Goal: Task Accomplishment & Management: Complete application form

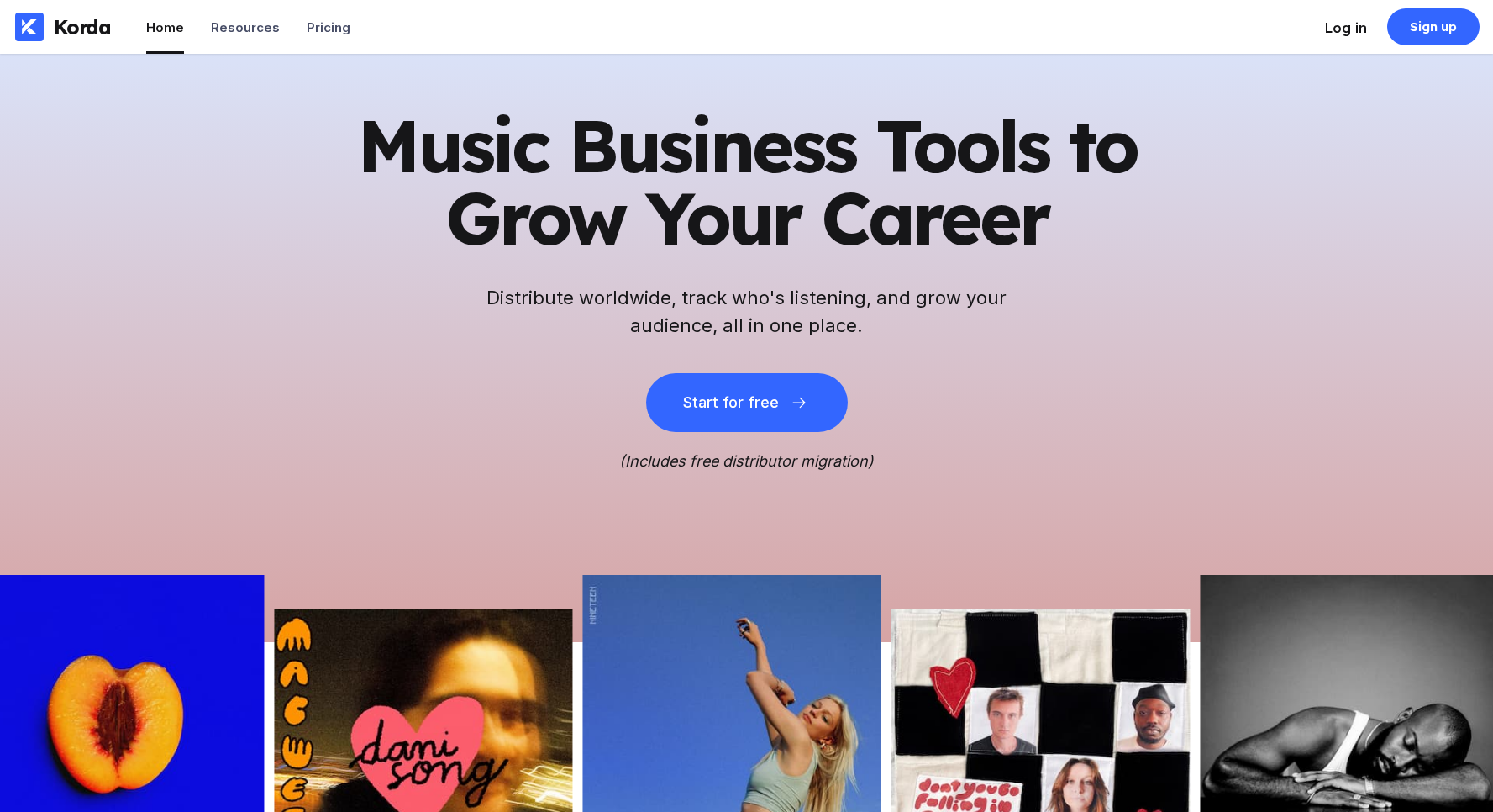
click at [1356, 30] on div "Log in" at bounding box center [1346, 27] width 42 height 16
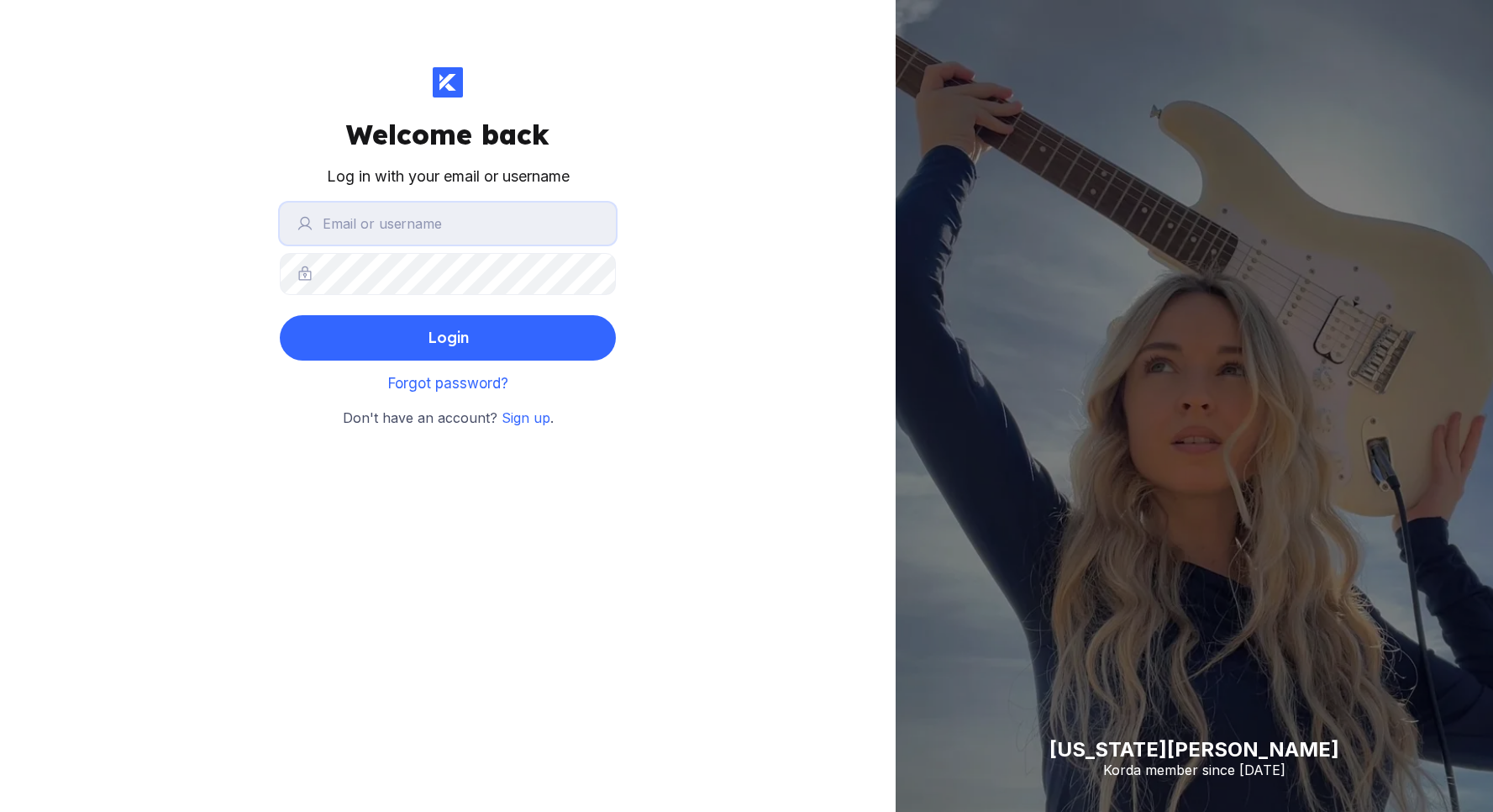
click at [496, 229] on input "text" at bounding box center [448, 224] width 336 height 42
click at [280, 316] on button "Login" at bounding box center [448, 338] width 336 height 45
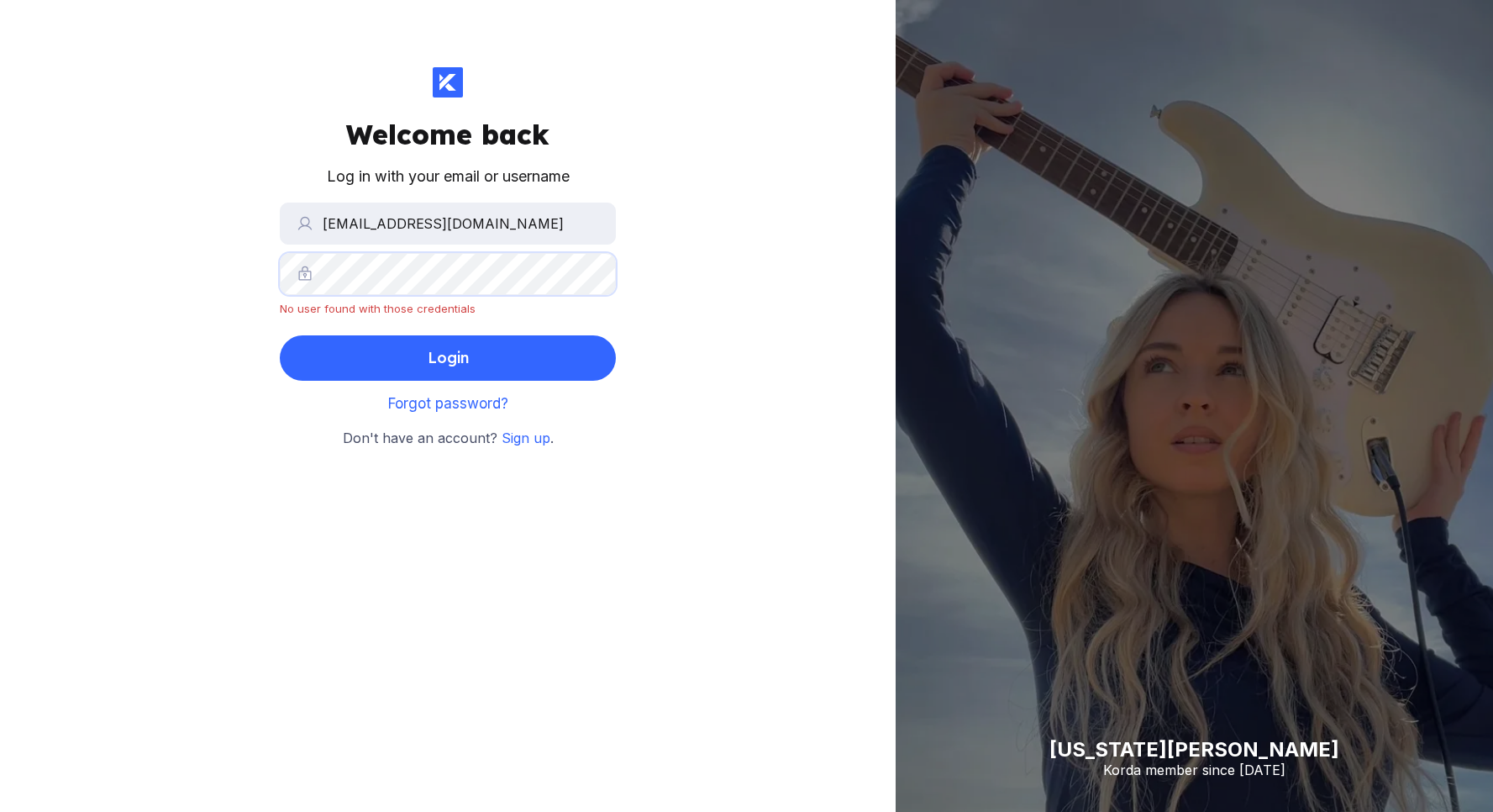
click at [242, 245] on div "Welcome back Log in with your email or username [EMAIL_ADDRESS][DOMAIN_NAME] No…" at bounding box center [447, 406] width 896 height 812
drag, startPoint x: 556, startPoint y: 234, endPoint x: 540, endPoint y: 230, distance: 16.5
click at [556, 234] on input "[EMAIL_ADDRESS][DOMAIN_NAME]" at bounding box center [448, 224] width 336 height 42
type input "[EMAIL_ADDRESS][DOMAIN_NAME]"
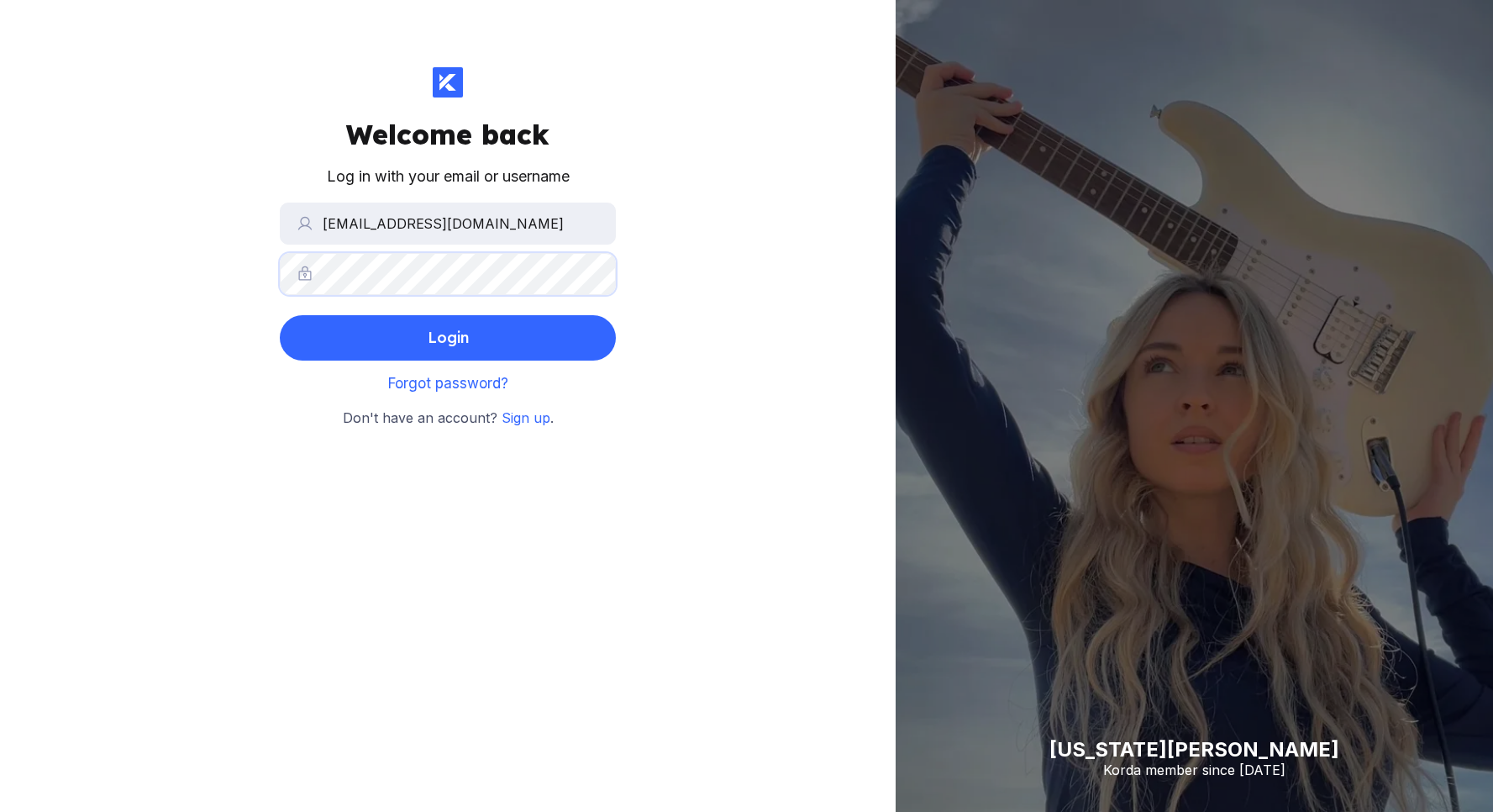
click at [280, 316] on button "Login" at bounding box center [448, 338] width 336 height 45
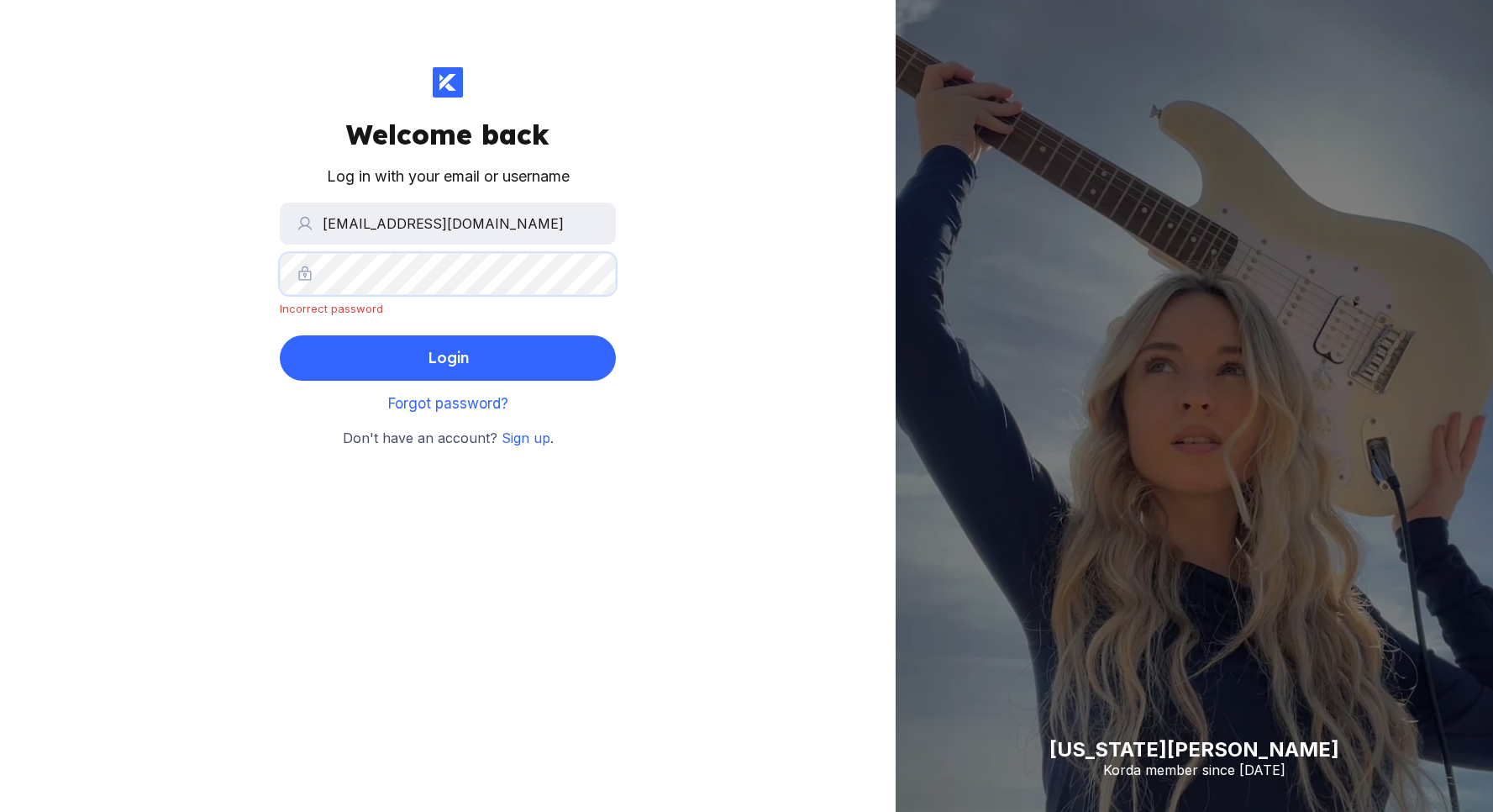
click at [227, 258] on div "Welcome back Log in with your email or username [EMAIL_ADDRESS][DOMAIN_NAME] In…" at bounding box center [447, 406] width 896 height 812
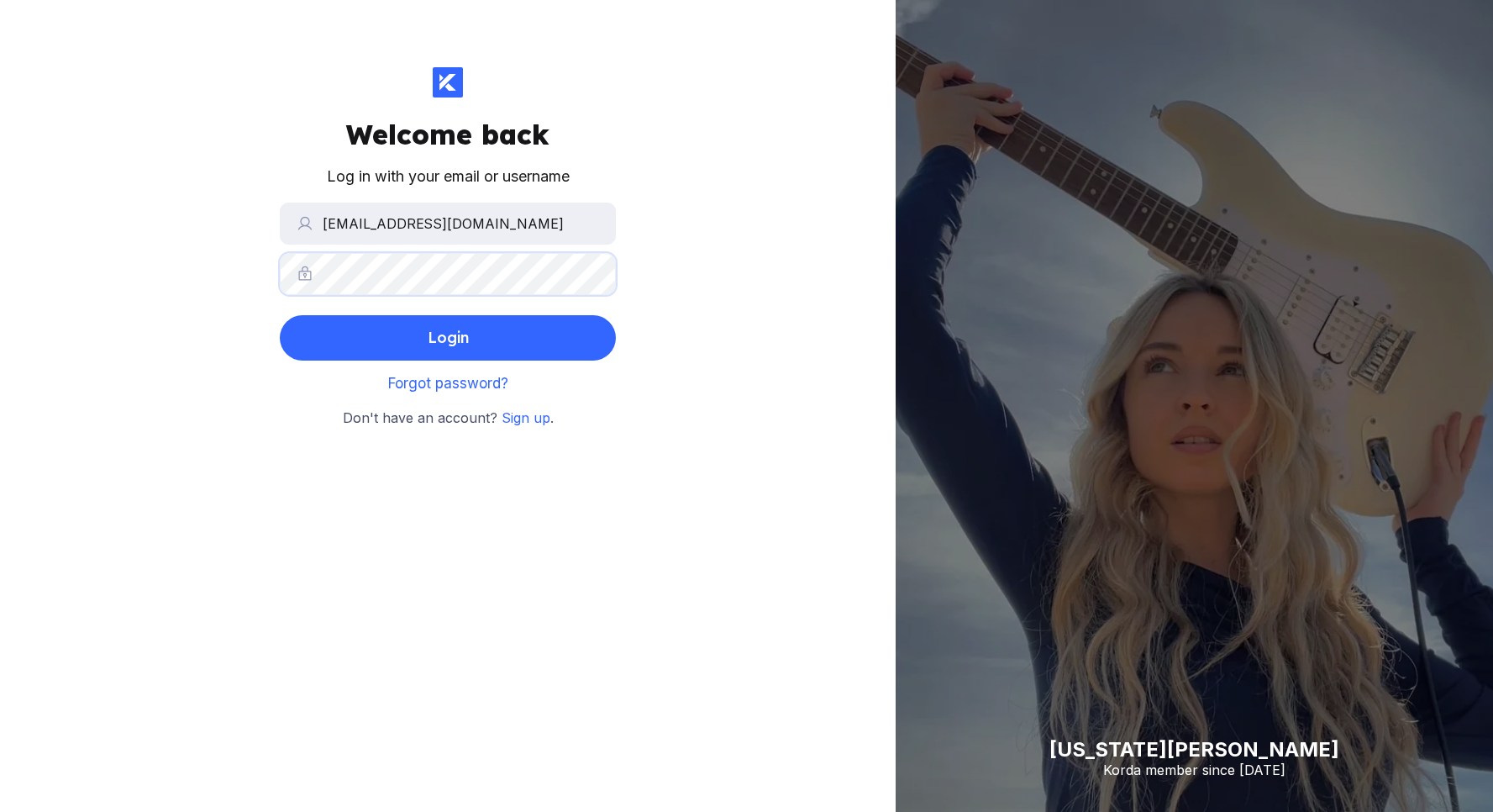
click at [280, 316] on button "Login" at bounding box center [448, 338] width 336 height 45
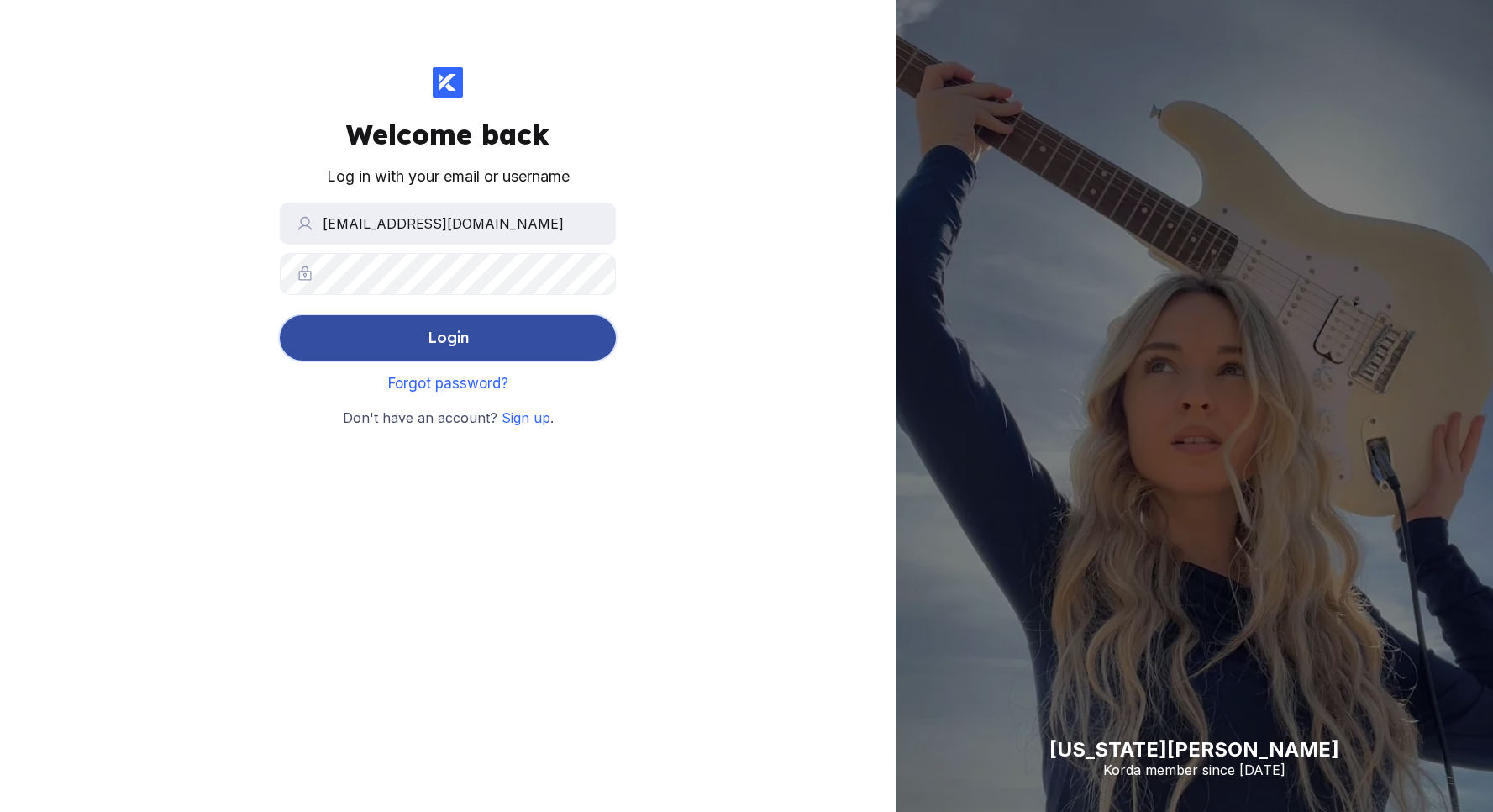
click at [436, 337] on div "Login" at bounding box center [447, 337] width 41 height 34
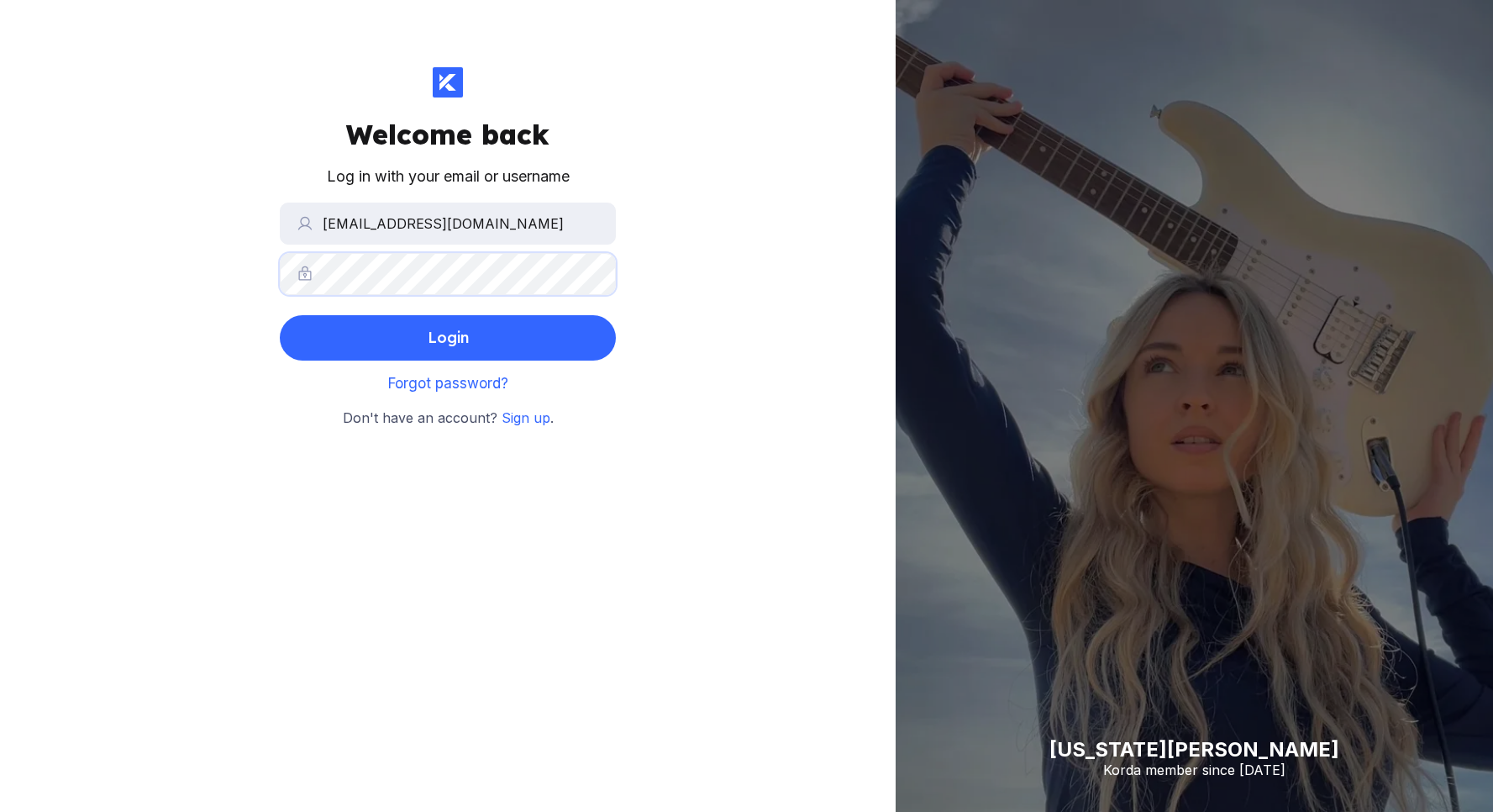
click at [280, 316] on button "Login" at bounding box center [448, 338] width 336 height 45
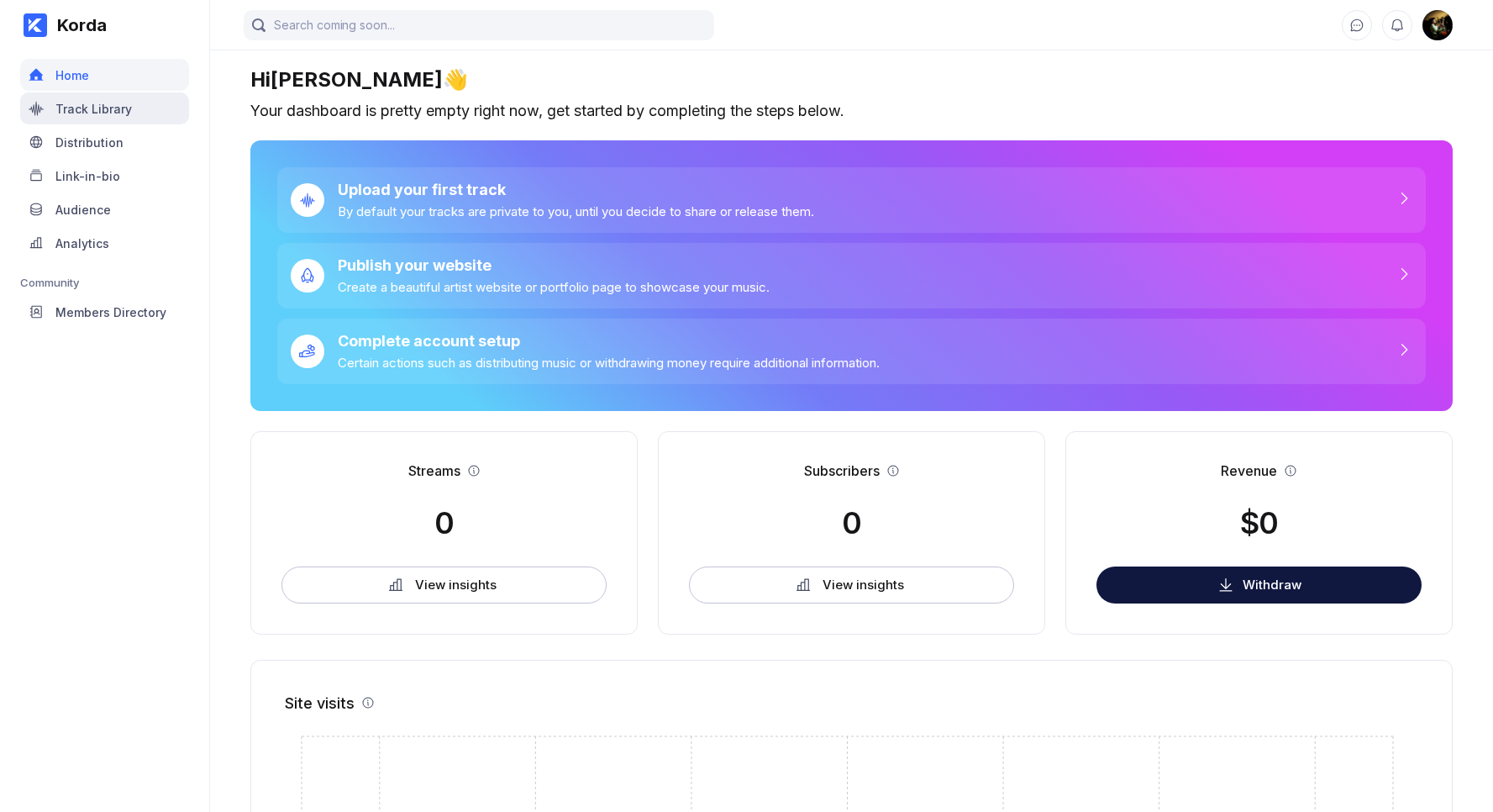
click at [120, 122] on div "Track Library" at bounding box center [105, 108] width 169 height 32
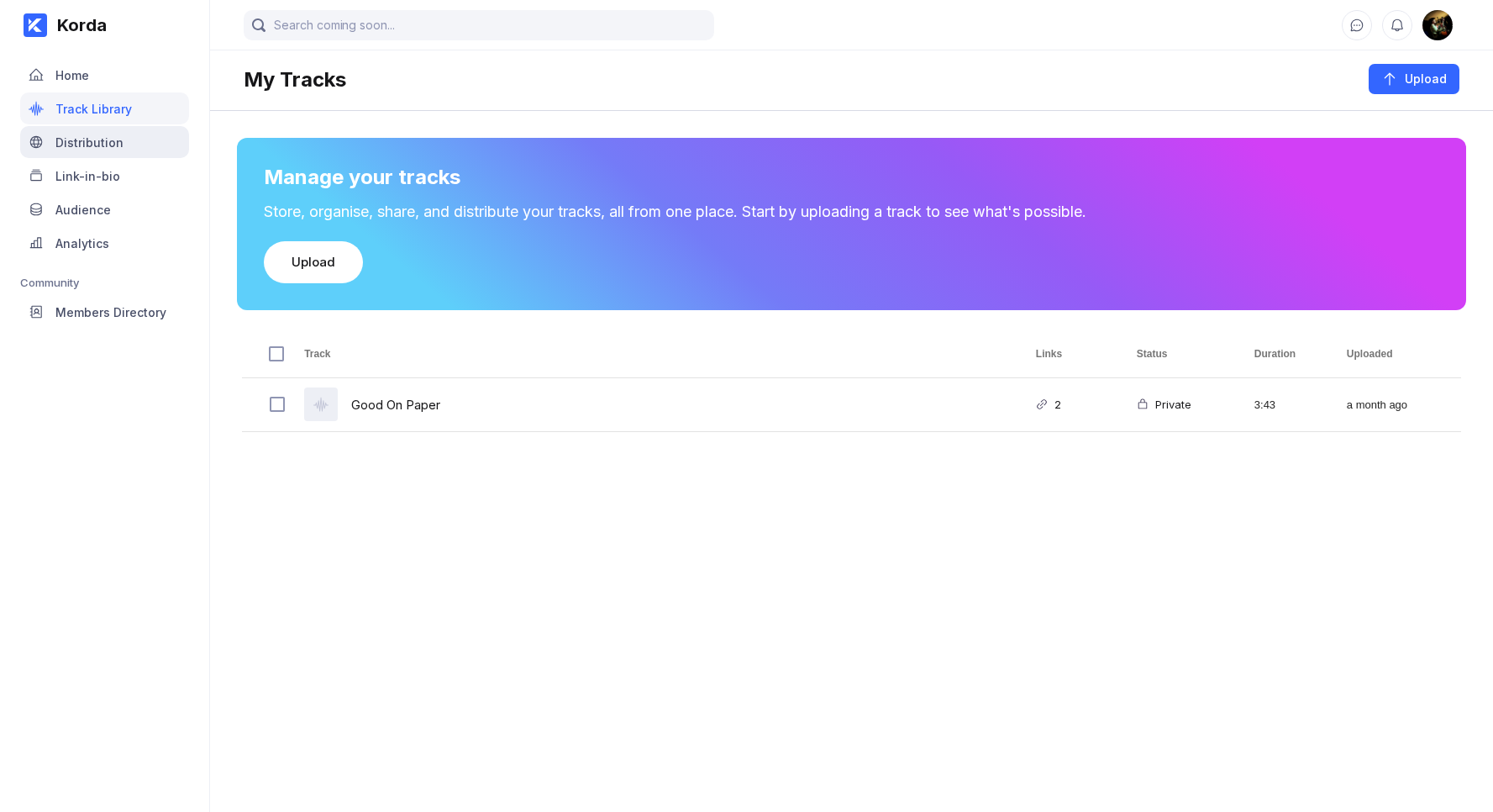
click at [125, 154] on div "Distribution" at bounding box center [105, 142] width 169 height 32
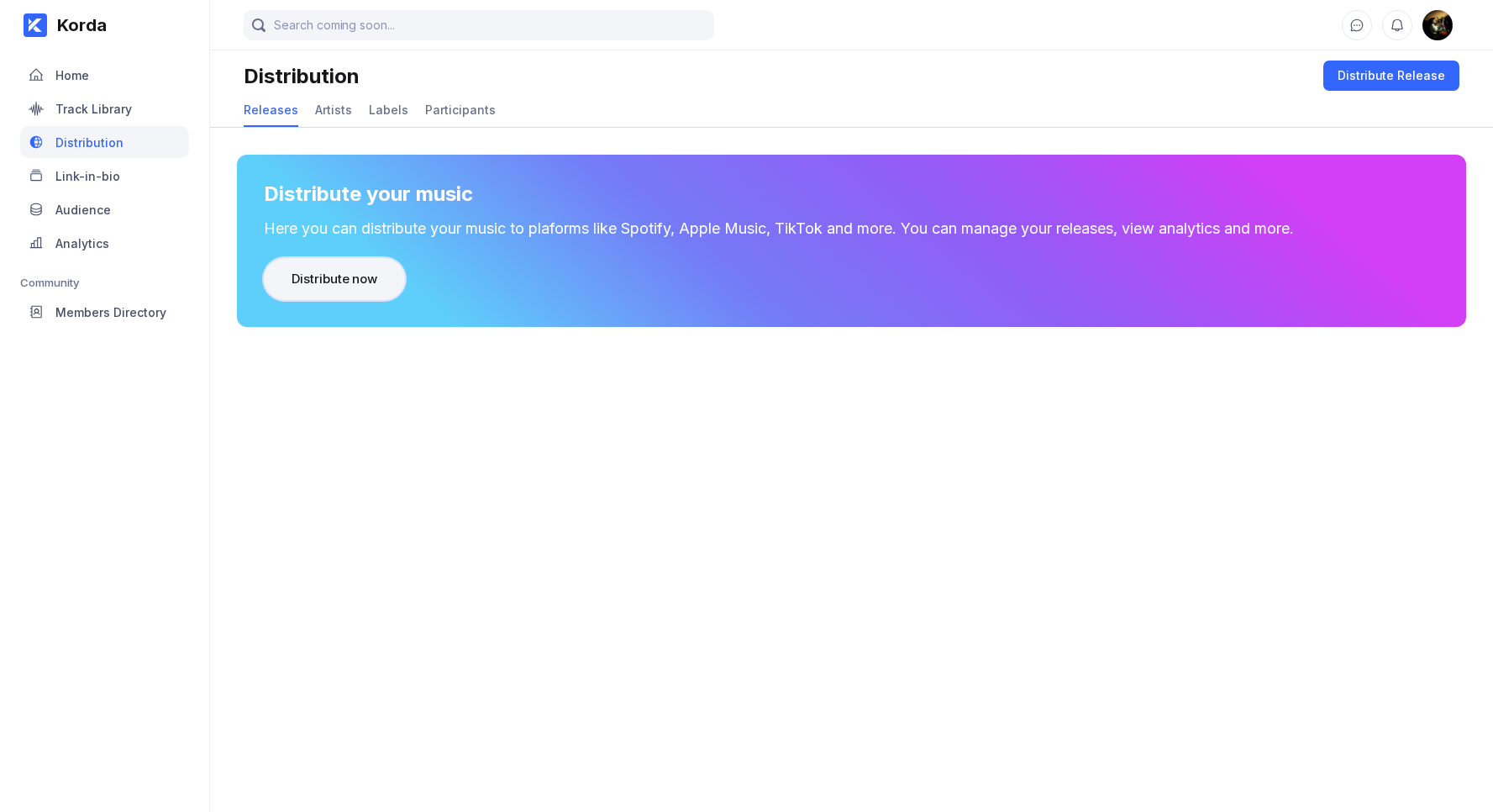
click at [365, 283] on div "Distribute now" at bounding box center [335, 279] width 85 height 16
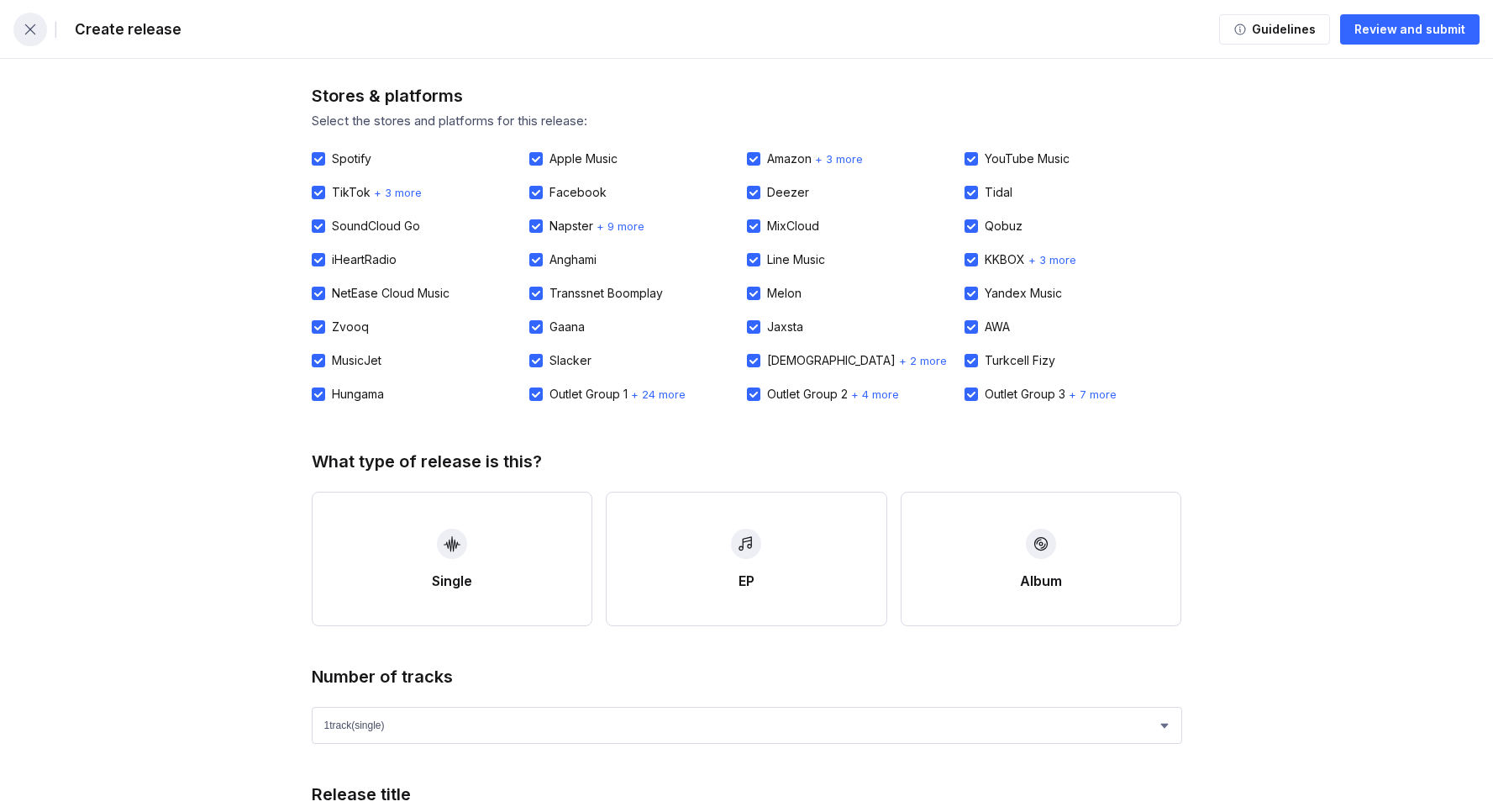
click at [40, 38] on button "button" at bounding box center [30, 29] width 34 height 34
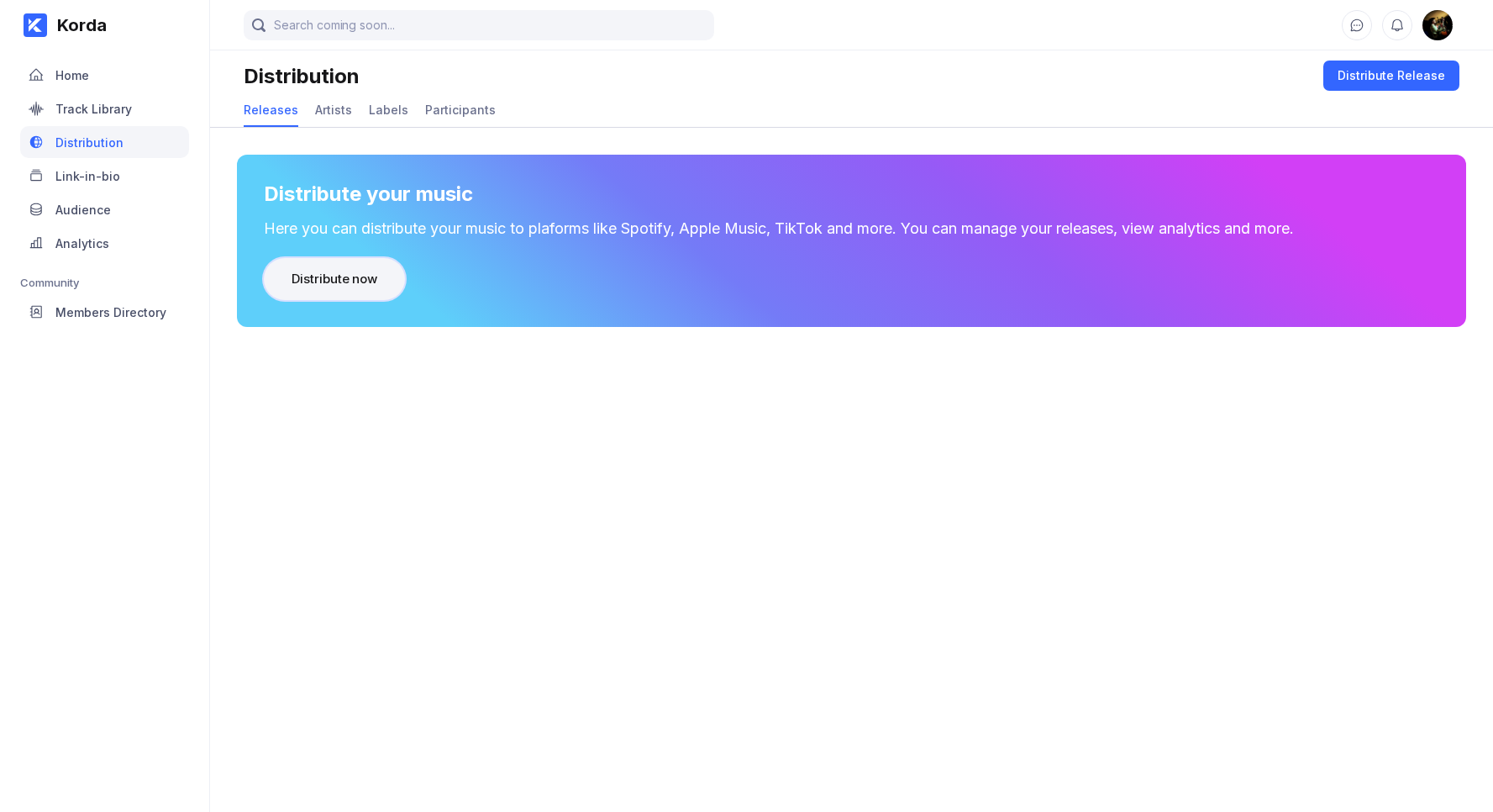
click at [349, 279] on div "Distribute now" at bounding box center [335, 279] width 85 height 16
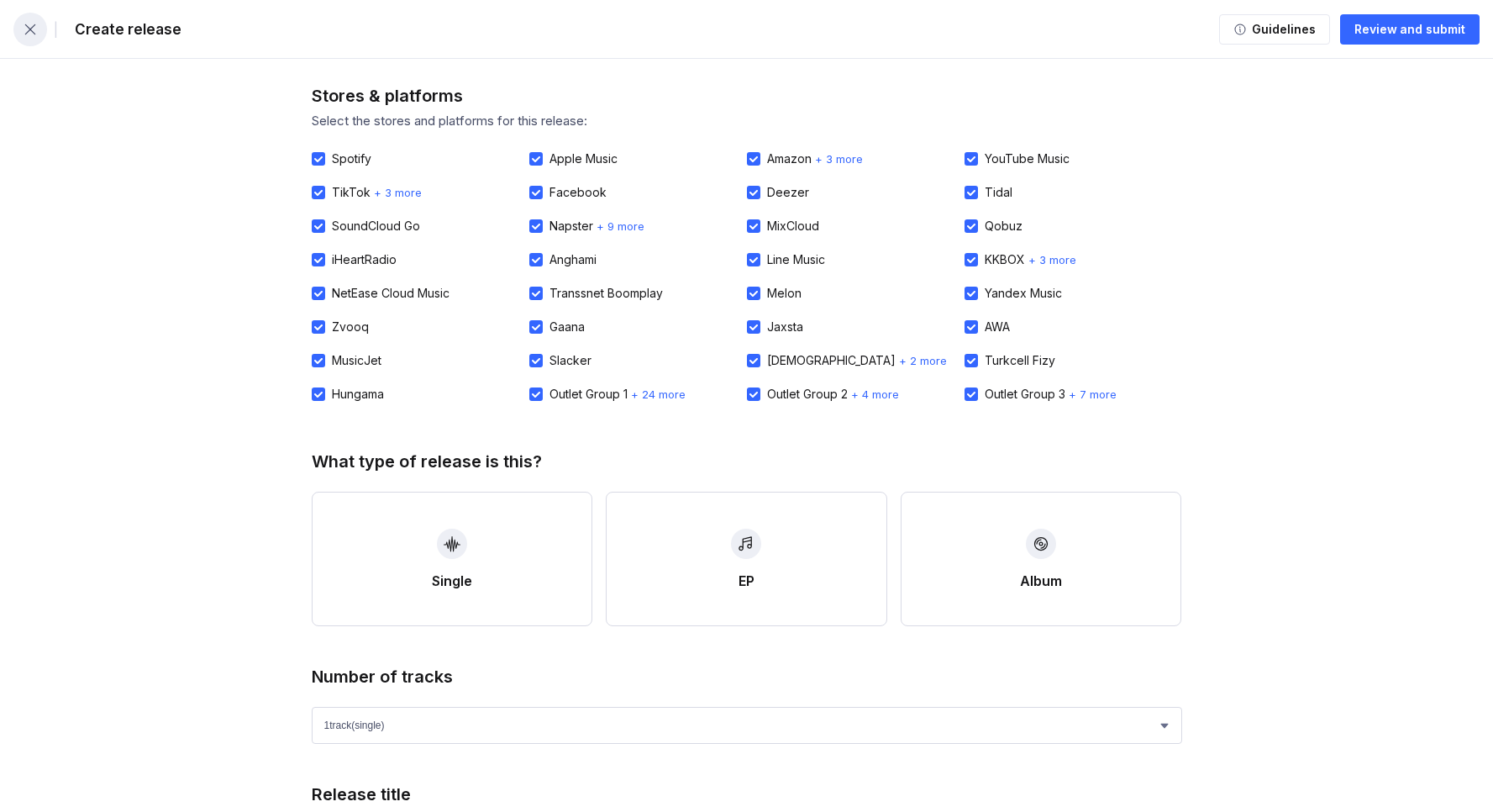
click at [39, 36] on button "button" at bounding box center [30, 29] width 34 height 34
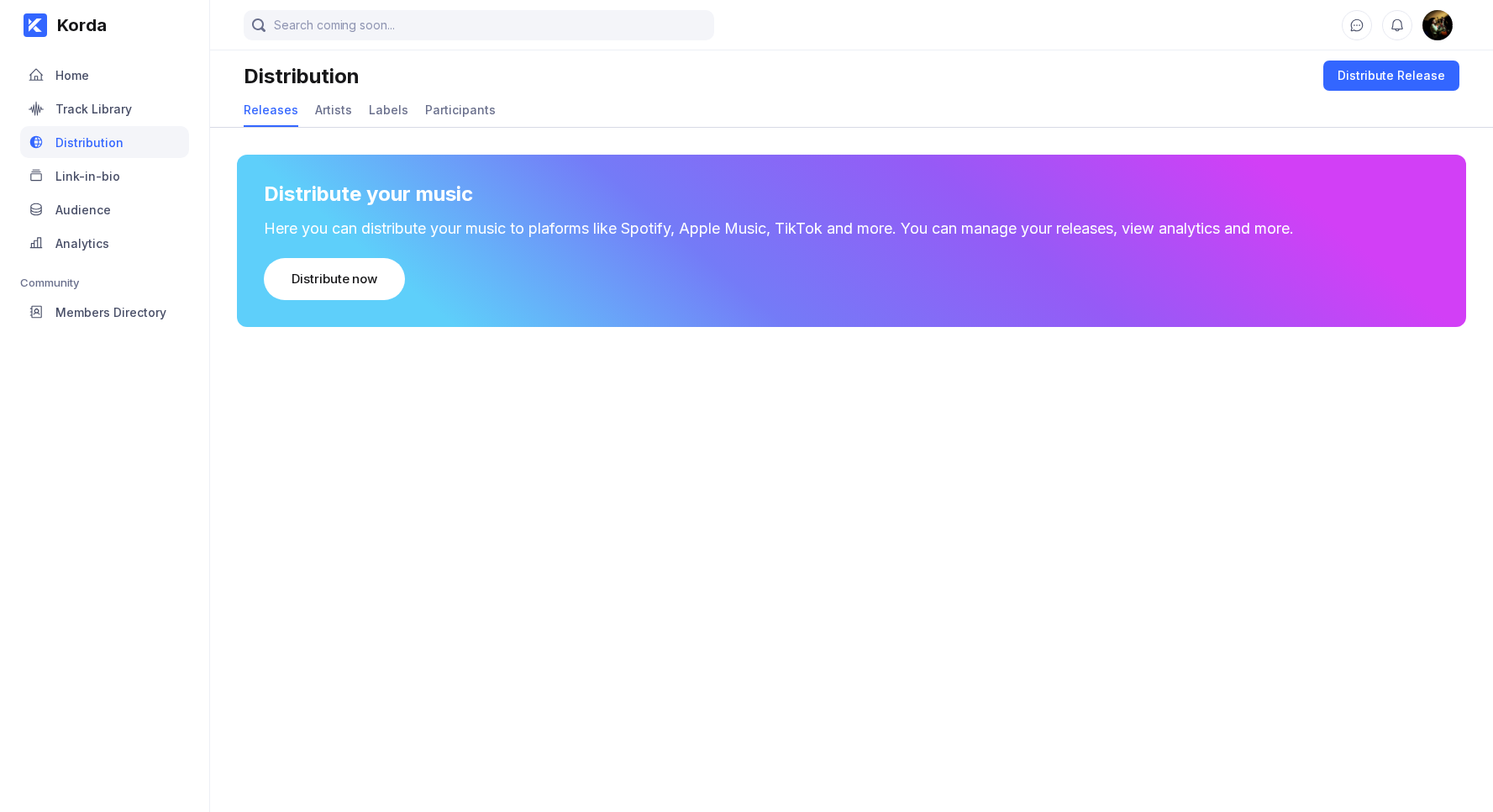
click at [35, 33] on div at bounding box center [35, 25] width 24 height 24
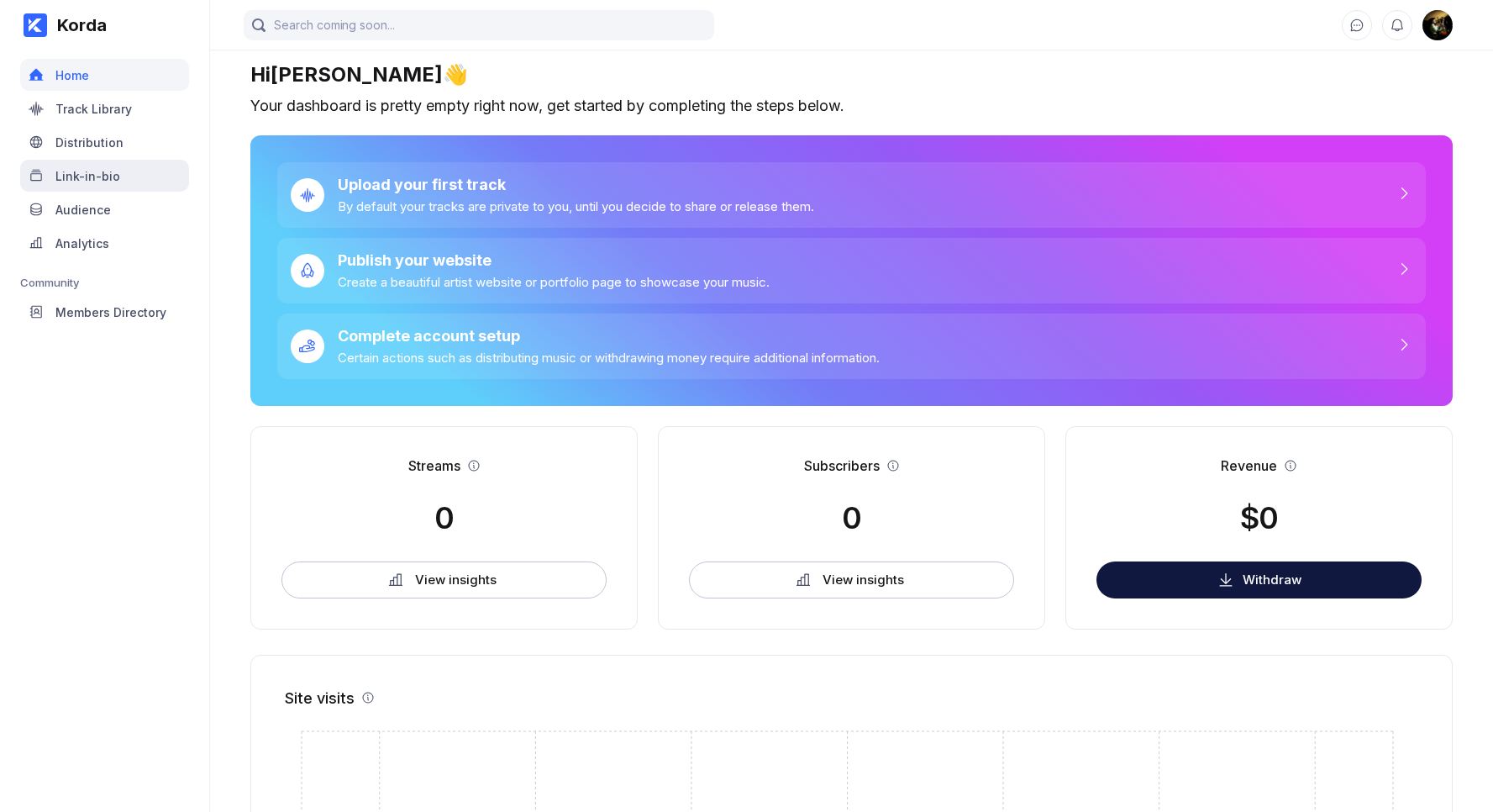
scroll to position [5, 0]
click at [105, 175] on div "Link-in-bio" at bounding box center [87, 176] width 65 height 15
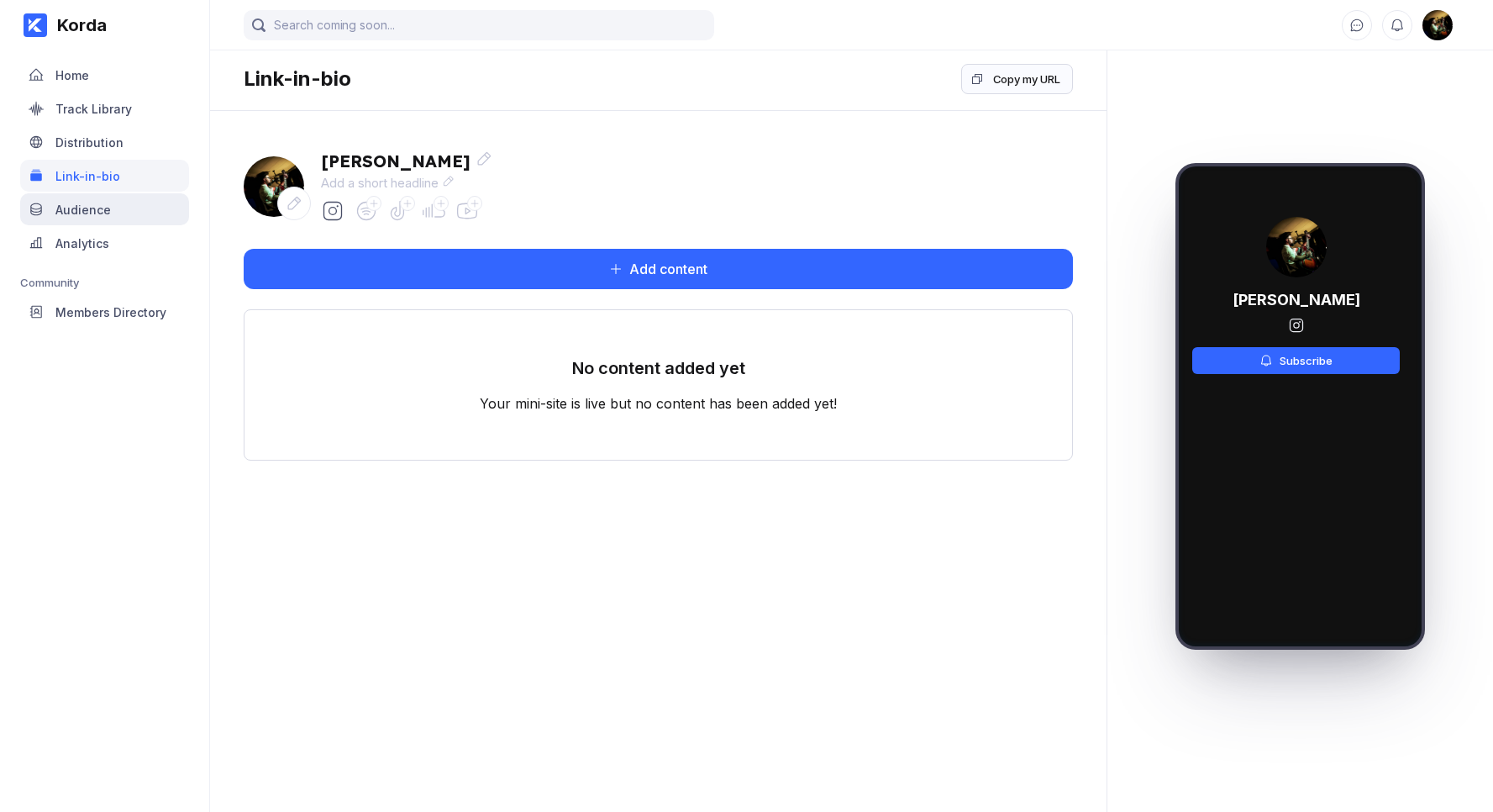
click at [106, 218] on div "Audience" at bounding box center [105, 209] width 169 height 32
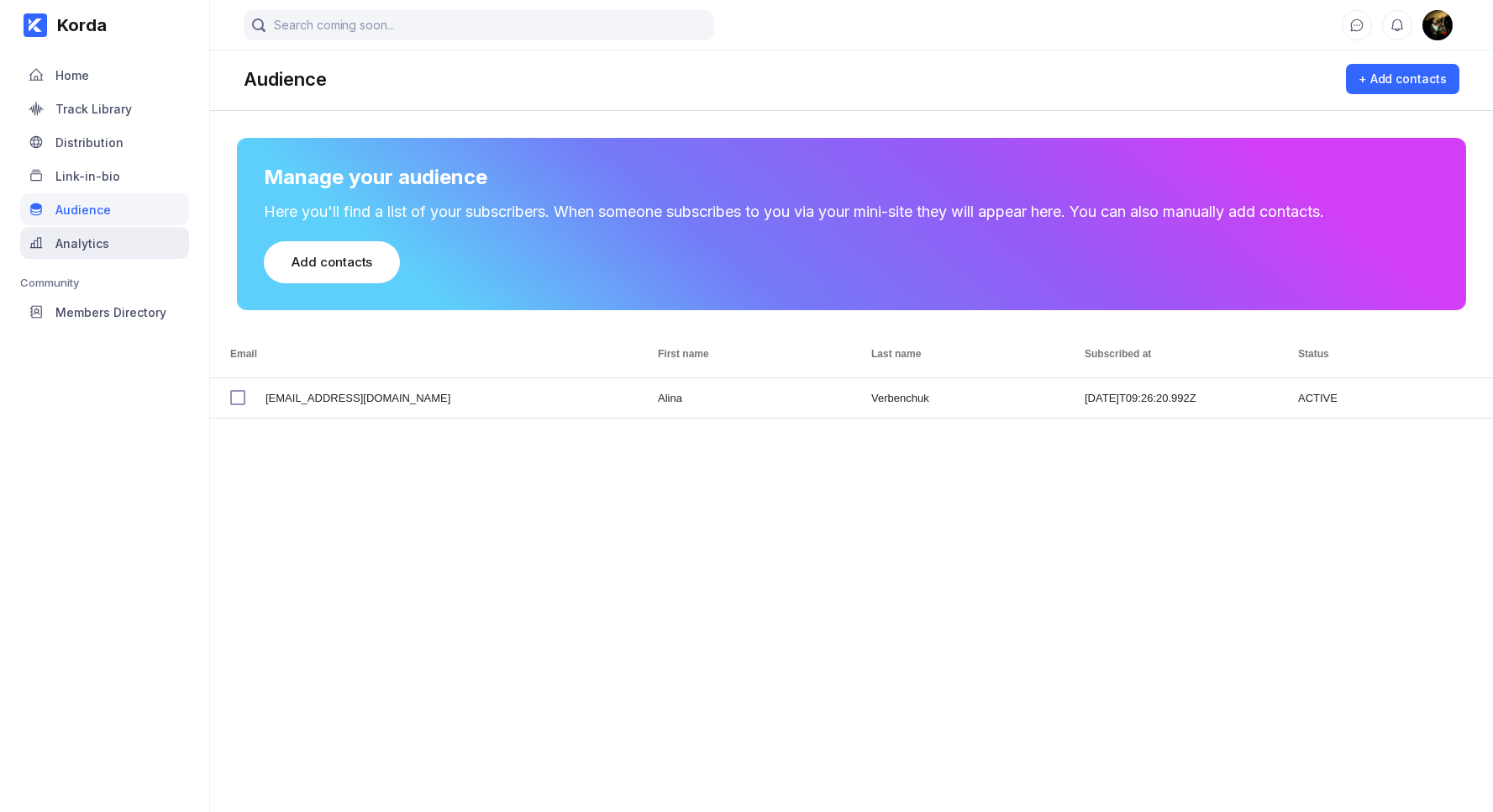
click at [107, 238] on div "Analytics" at bounding box center [82, 244] width 54 height 15
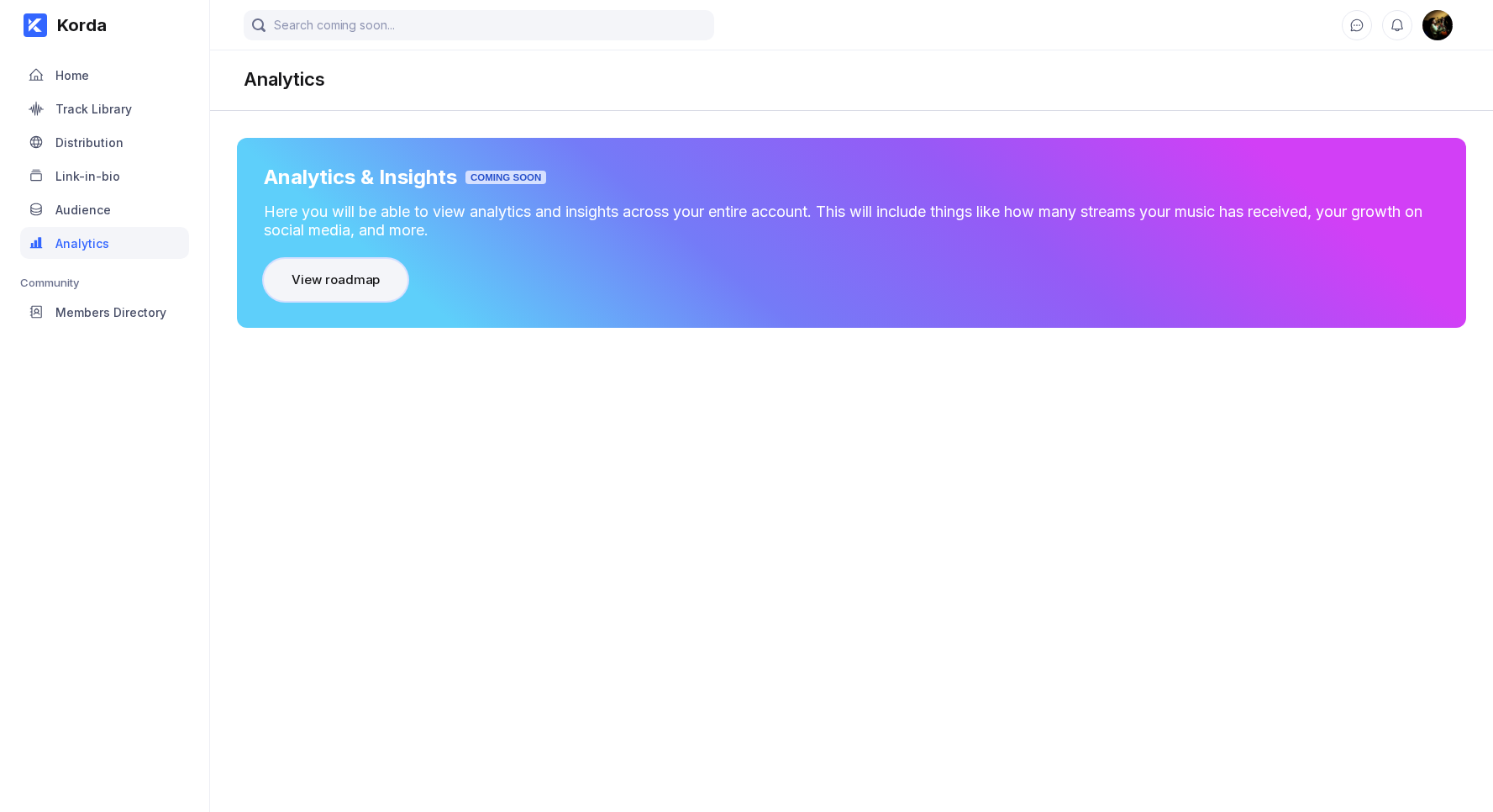
click at [358, 277] on div "View roadmap" at bounding box center [336, 279] width 88 height 16
click at [114, 305] on div "Members Directory" at bounding box center [111, 312] width 111 height 15
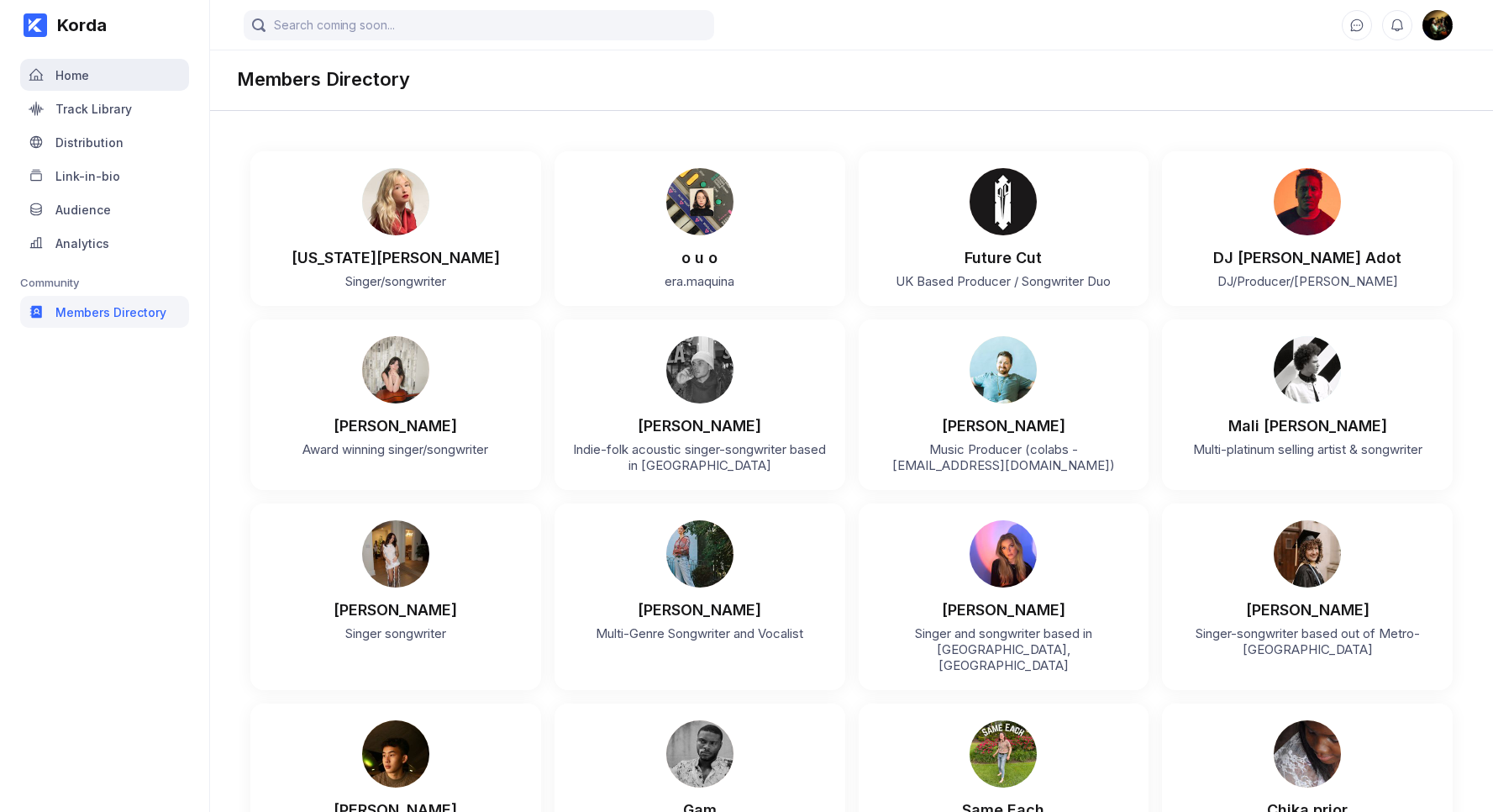
click at [88, 86] on div "Home" at bounding box center [105, 75] width 169 height 32
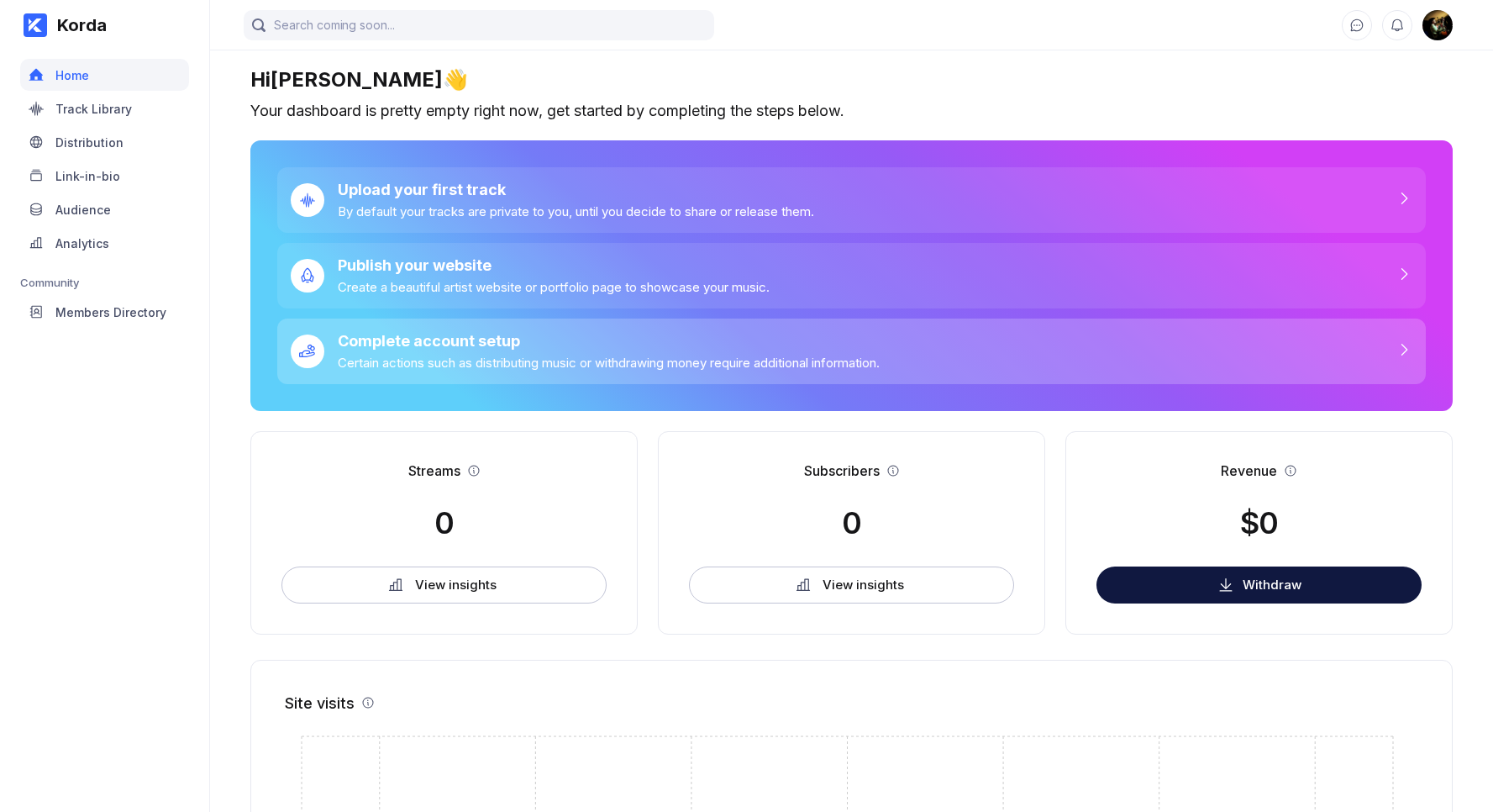
click at [442, 359] on div "Certain actions such as distributing music or withdrawing money require additio…" at bounding box center [608, 363] width 542 height 16
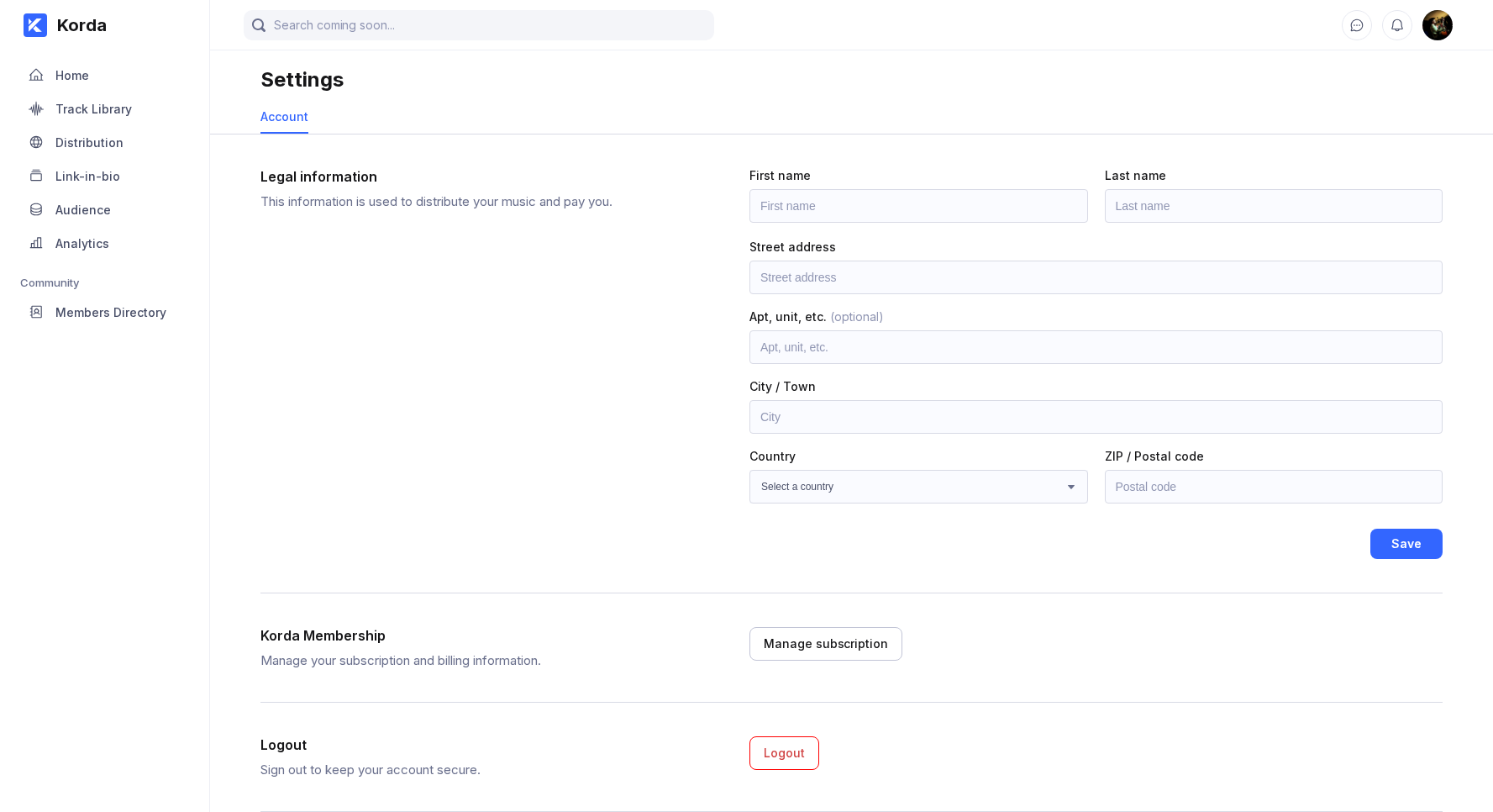
scroll to position [1, 0]
click at [134, 182] on div "Link-in-bio" at bounding box center [105, 175] width 169 height 32
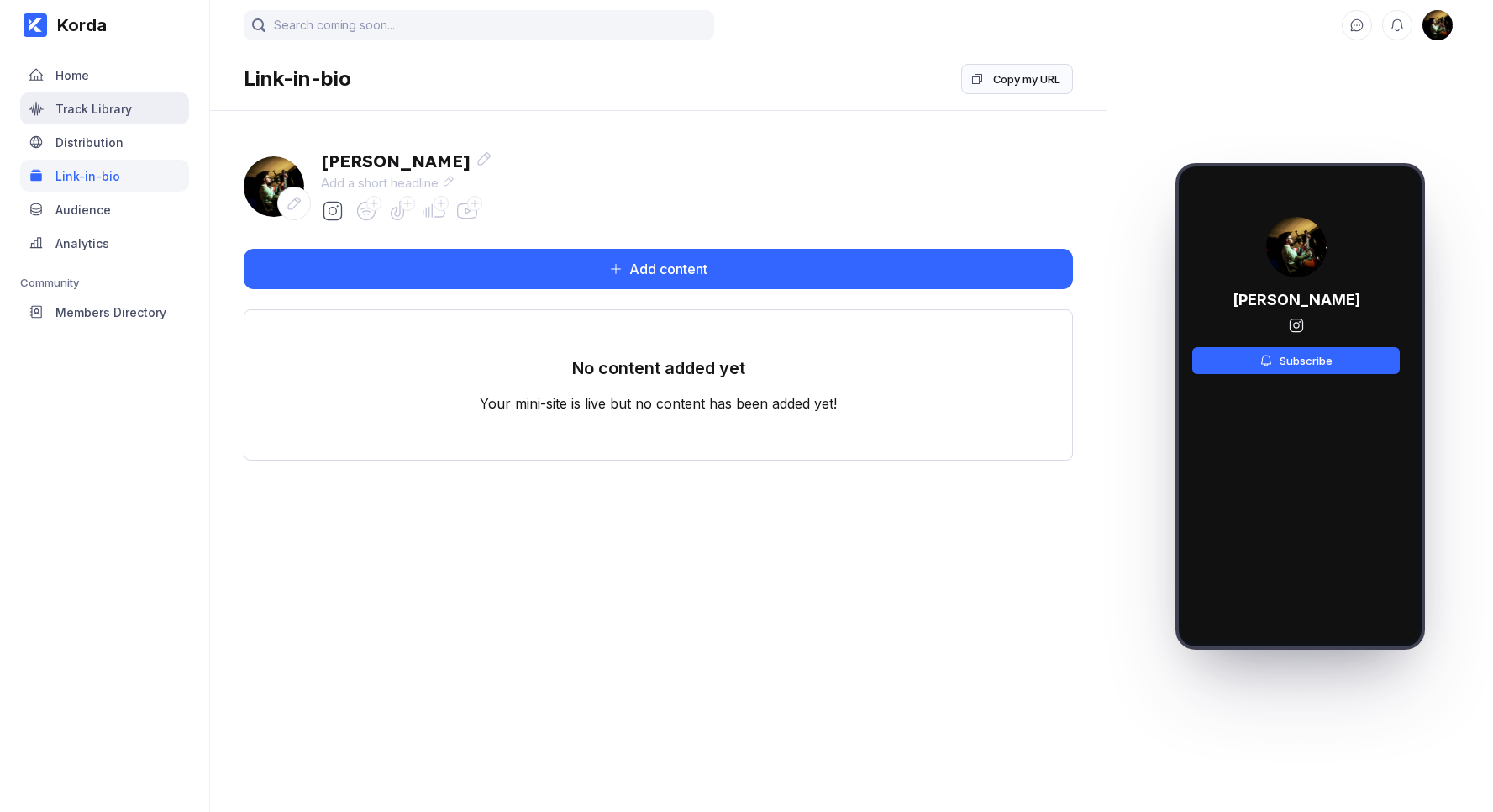
click at [105, 116] on div "Track Library" at bounding box center [105, 108] width 169 height 32
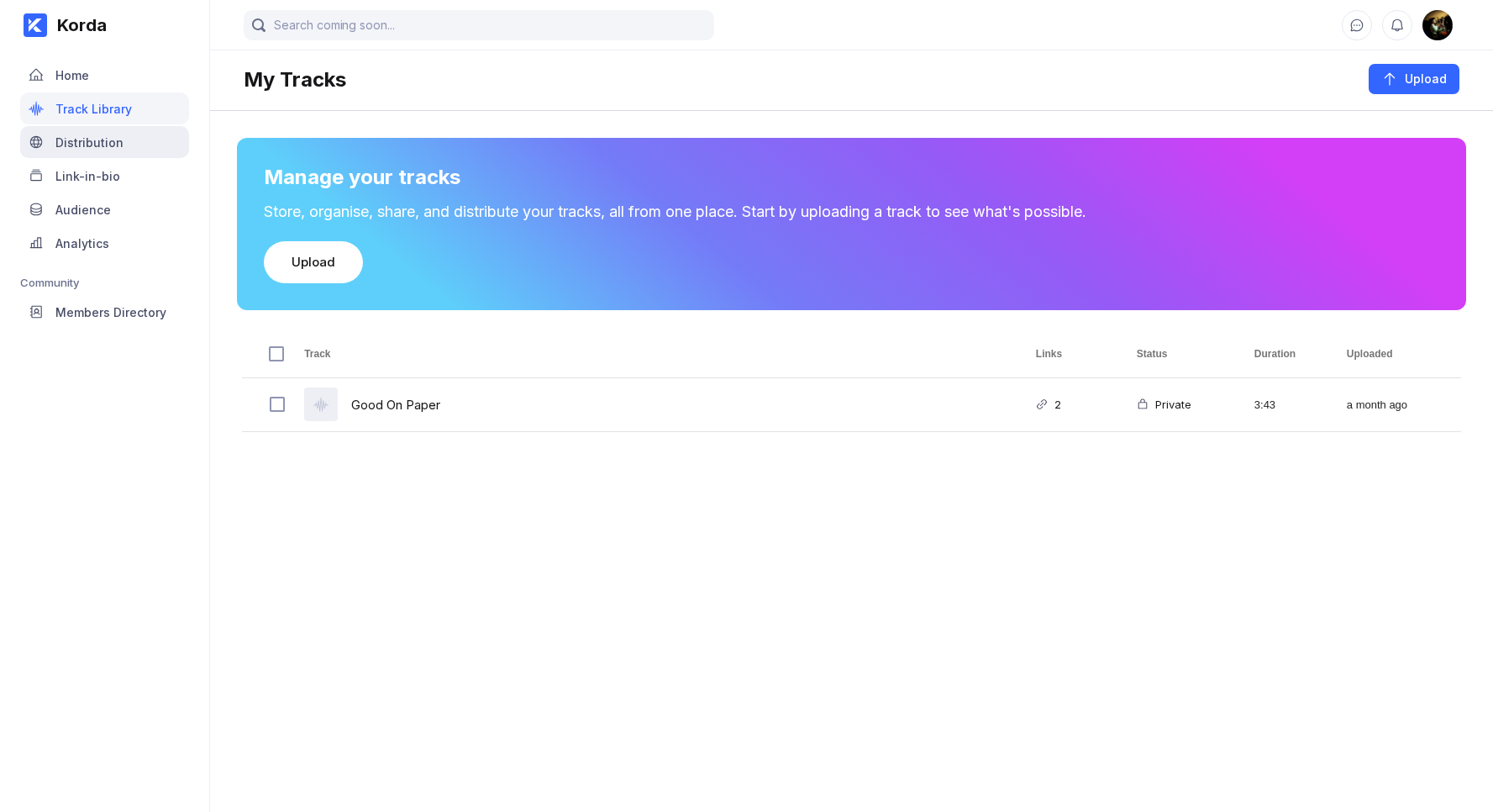
click at [104, 143] on div "Distribution" at bounding box center [89, 143] width 68 height 15
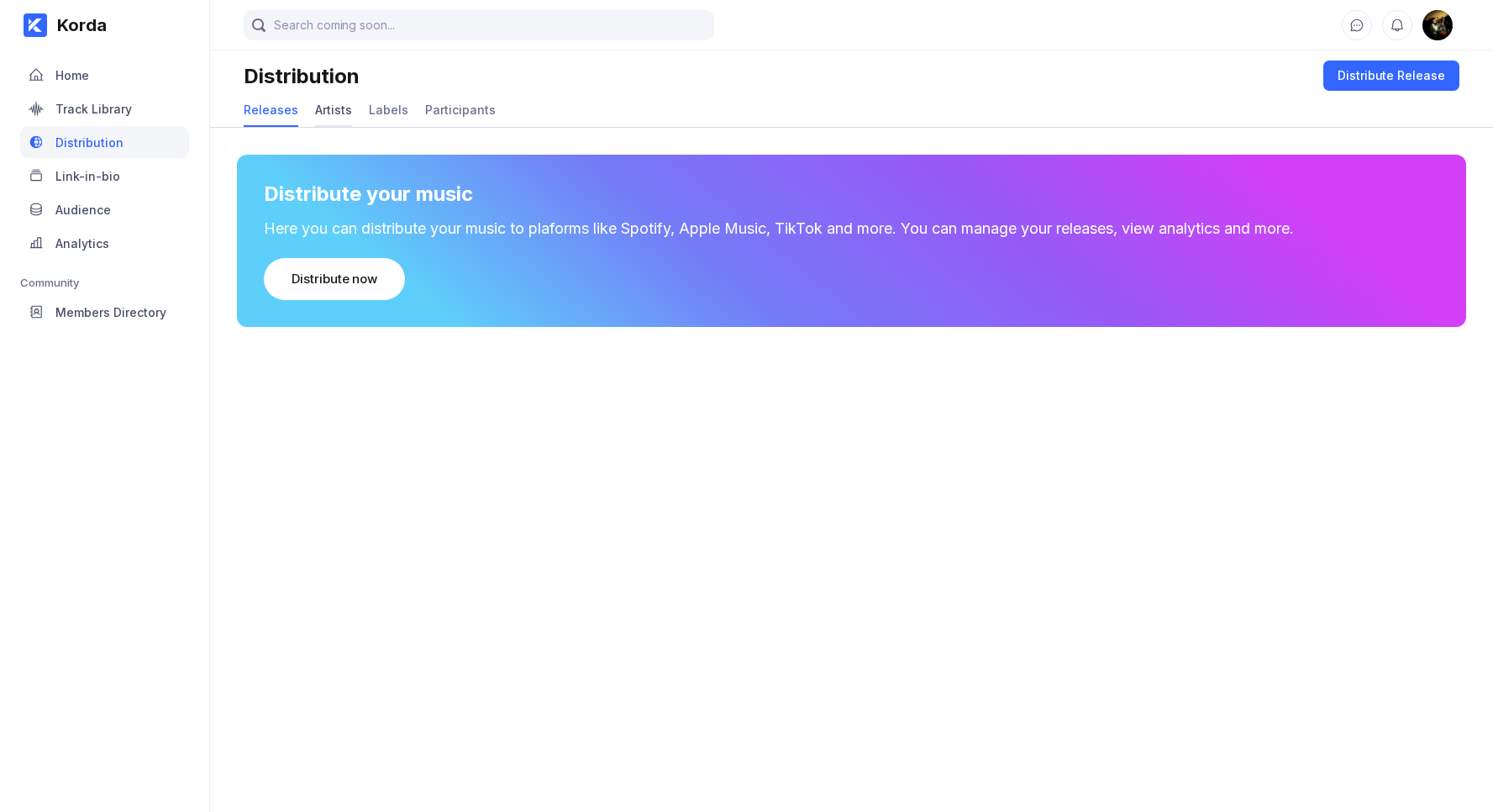
click at [341, 115] on div "Artists" at bounding box center [334, 110] width 37 height 15
click at [336, 284] on div "Add artist" at bounding box center [322, 279] width 60 height 16
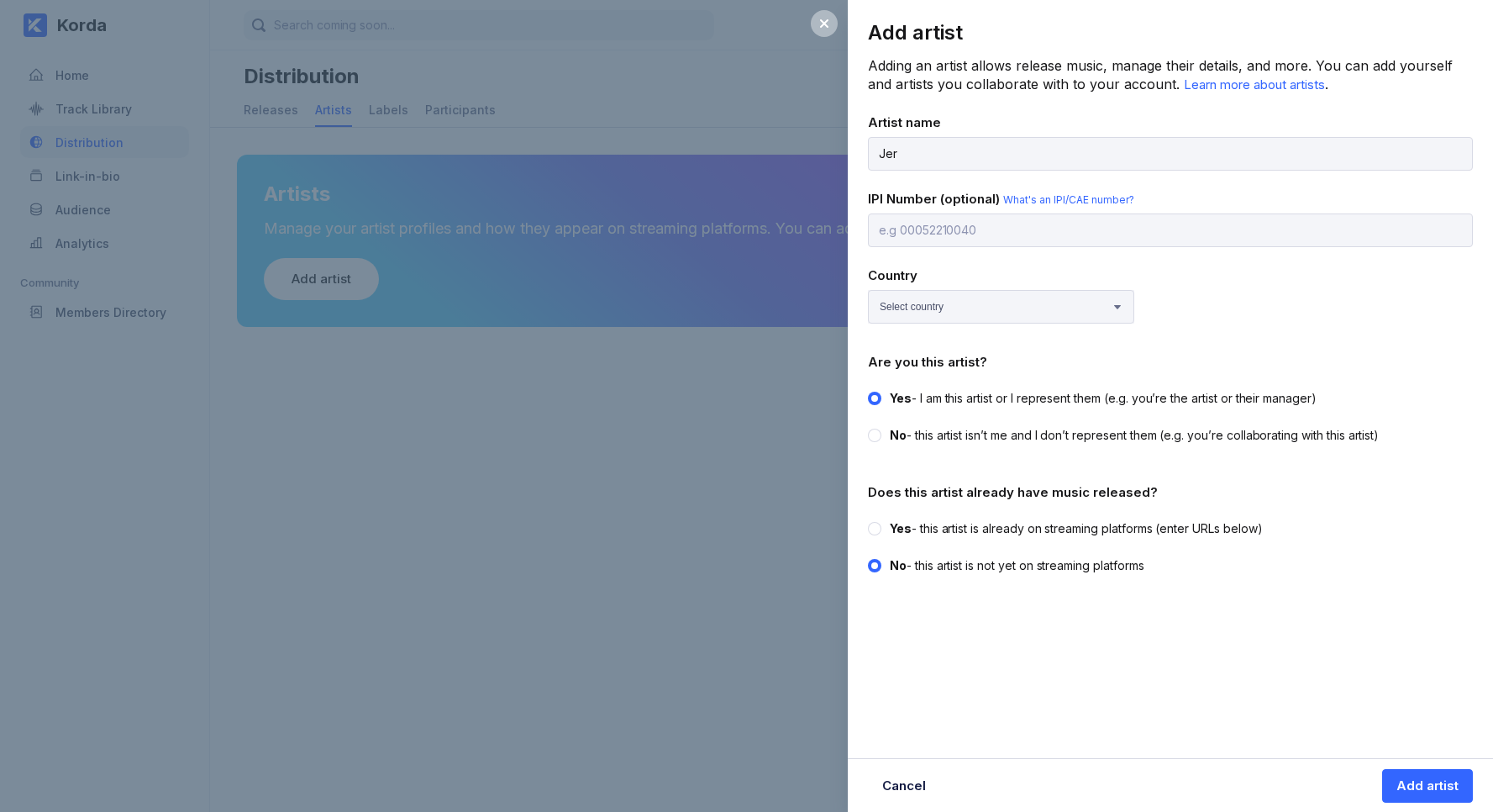
type input "[PERSON_NAME]"
click at [1030, 309] on select "Select country [GEOGRAPHIC_DATA] [GEOGRAPHIC_DATA] [GEOGRAPHIC_DATA] [GEOGRAPHI…" at bounding box center [1001, 306] width 266 height 34
select select "AU"
click at [868, 290] on select "Select country [GEOGRAPHIC_DATA] [GEOGRAPHIC_DATA] [GEOGRAPHIC_DATA] [GEOGRAPHI…" at bounding box center [1001, 306] width 266 height 34
click at [879, 526] on div at bounding box center [875, 528] width 14 height 14
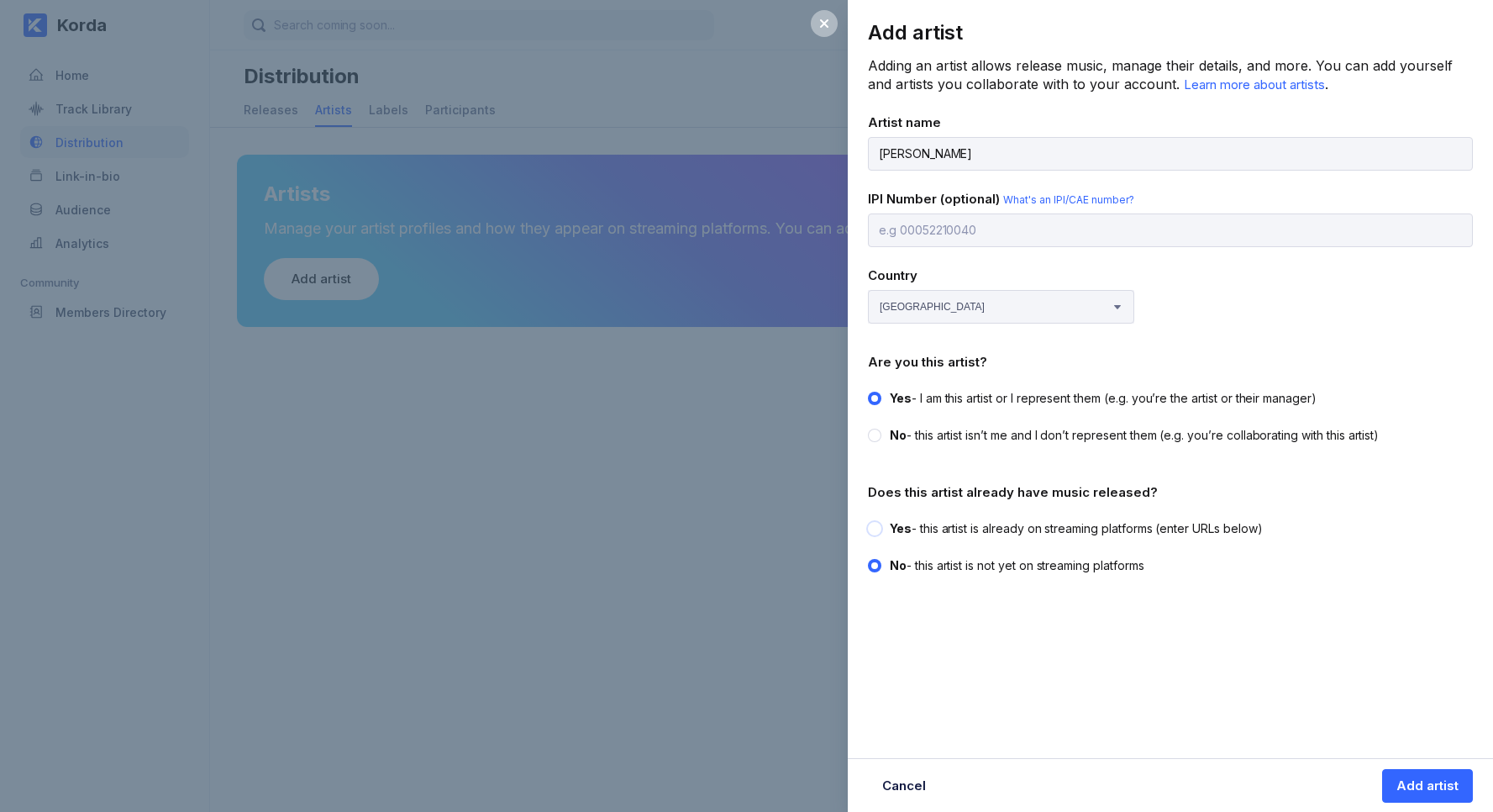
click at [869, 521] on input "Yes - this artist is already on streaming platforms (enter URLs below)" at bounding box center [868, 520] width 1 height 1
radio input "true"
radio input "false"
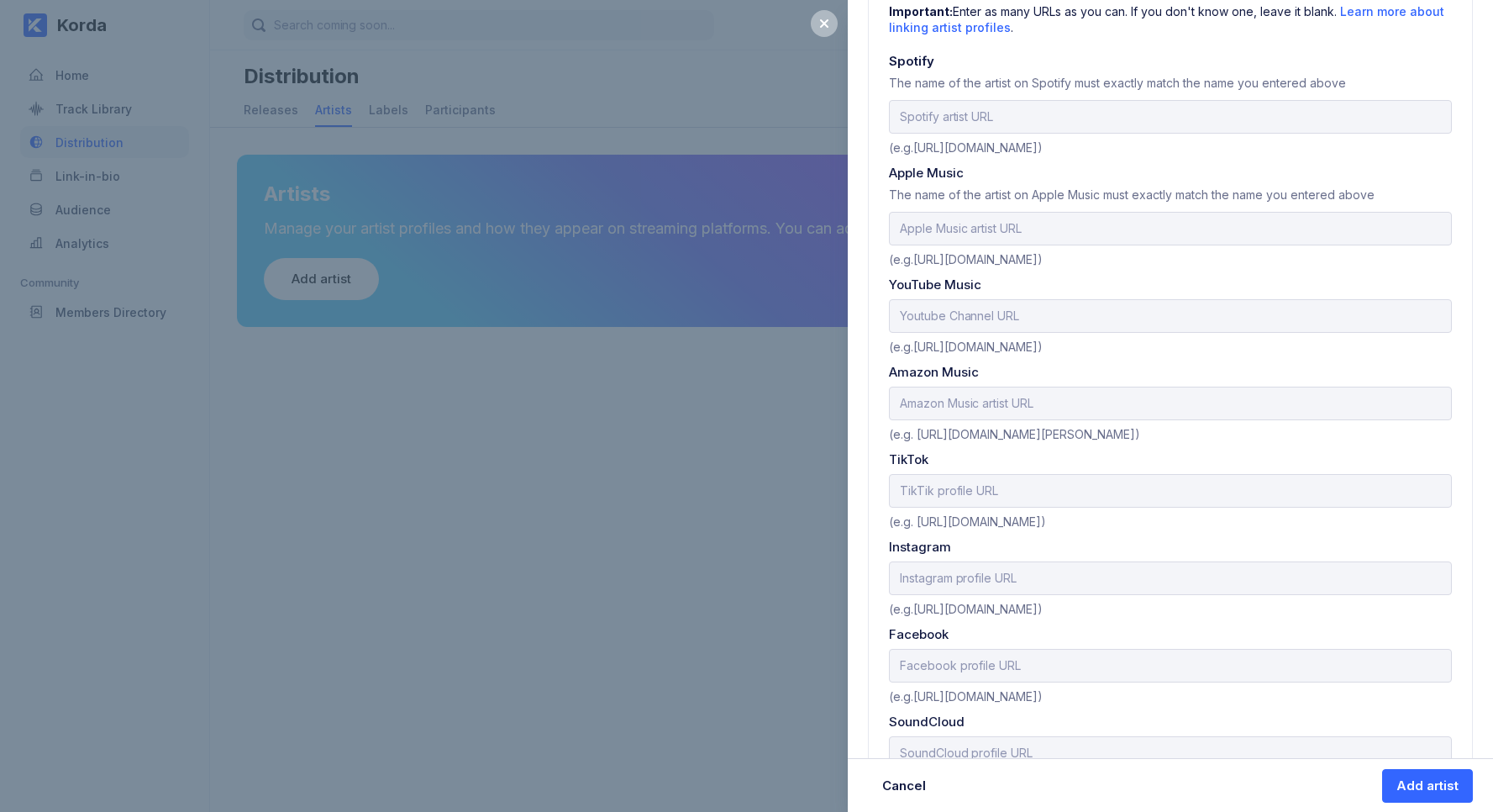
scroll to position [642, 0]
click at [951, 107] on input "url" at bounding box center [1170, 115] width 563 height 34
paste input "[URL][DOMAIN_NAME]"
type input "[URL][DOMAIN_NAME]"
click at [1297, 158] on div "Profile URLs Important: Enter as many URLs as you can. If you don't know one, l…" at bounding box center [1170, 382] width 605 height 857
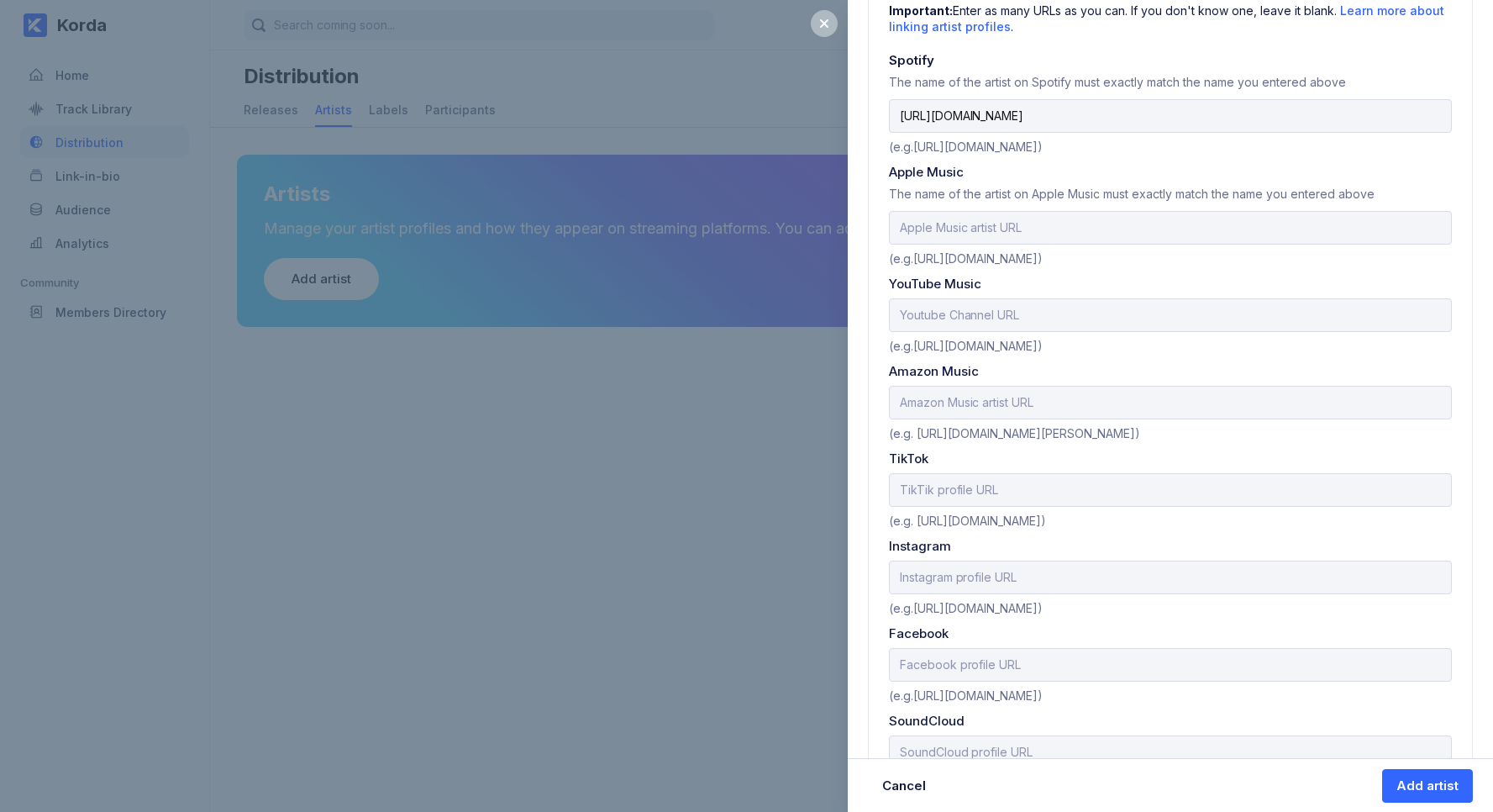
scroll to position [708, 0]
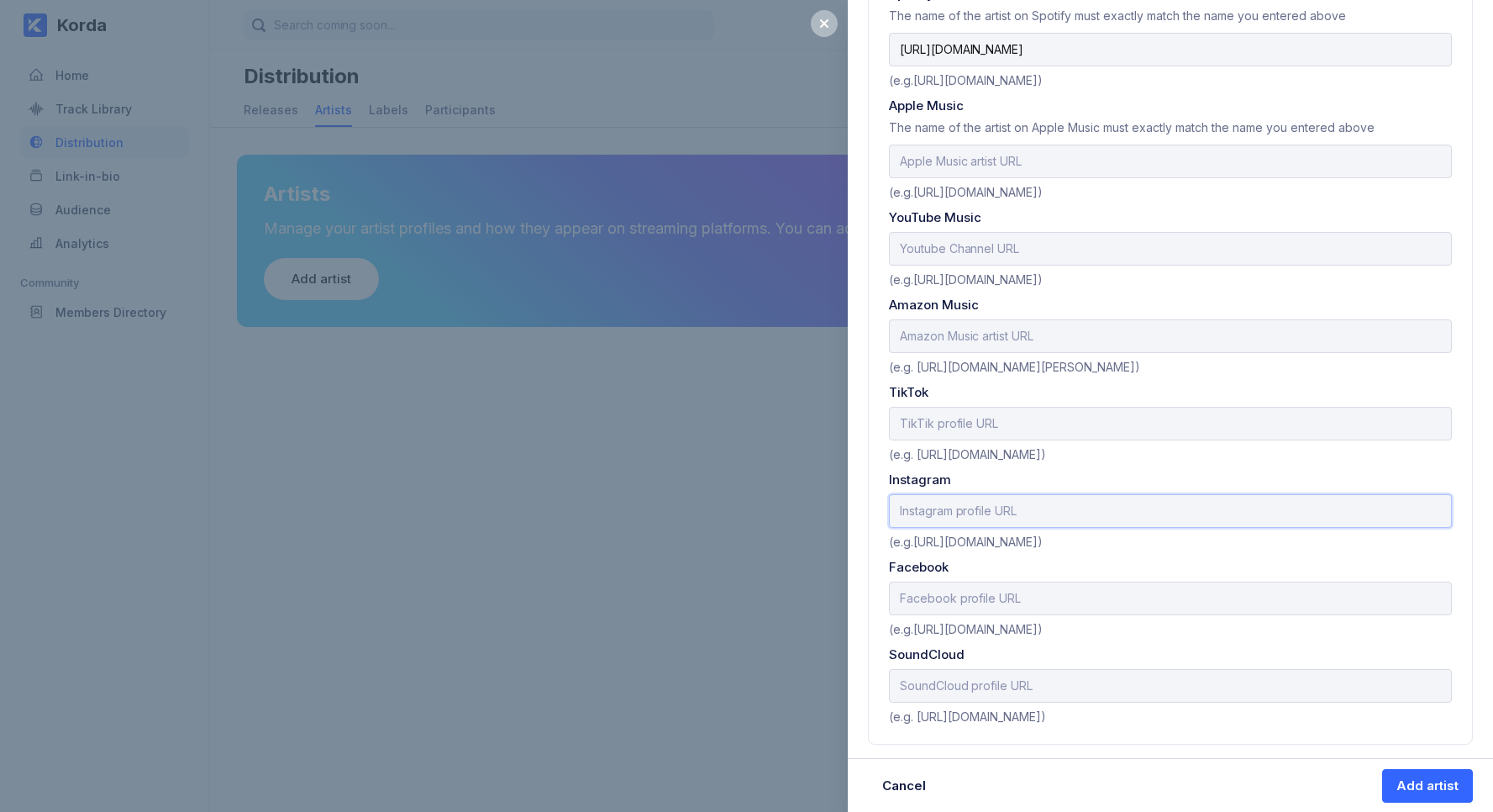
click at [937, 518] on input "text" at bounding box center [1170, 510] width 563 height 34
type input "[URL][DOMAIN_NAME]"
click at [982, 600] on input "text" at bounding box center [1170, 597] width 563 height 34
type input "[URL][DOMAIN_NAME]"
click at [1032, 676] on input "text" at bounding box center [1170, 686] width 563 height 34
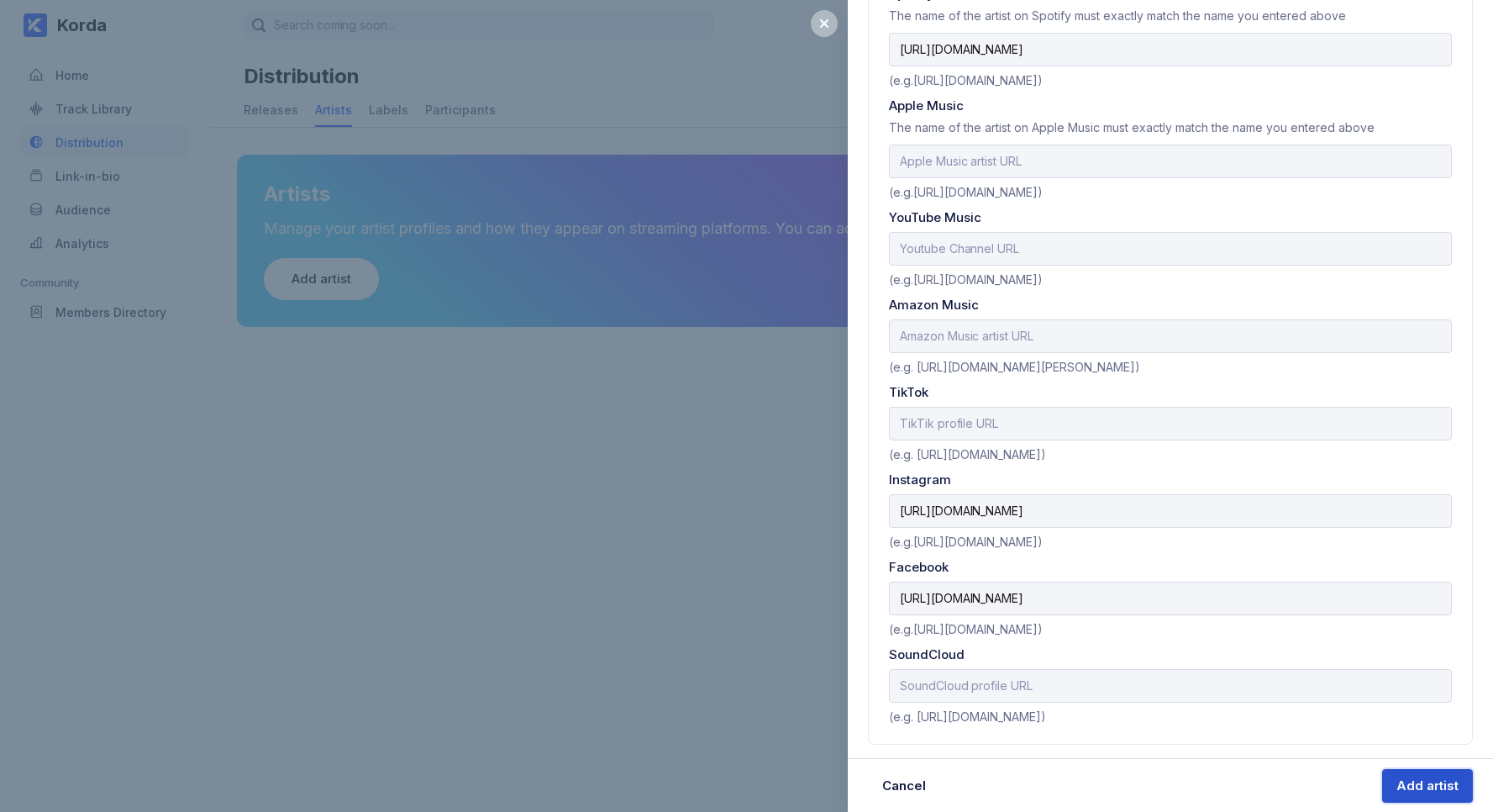
click at [1411, 780] on div "Add artist" at bounding box center [1428, 786] width 62 height 16
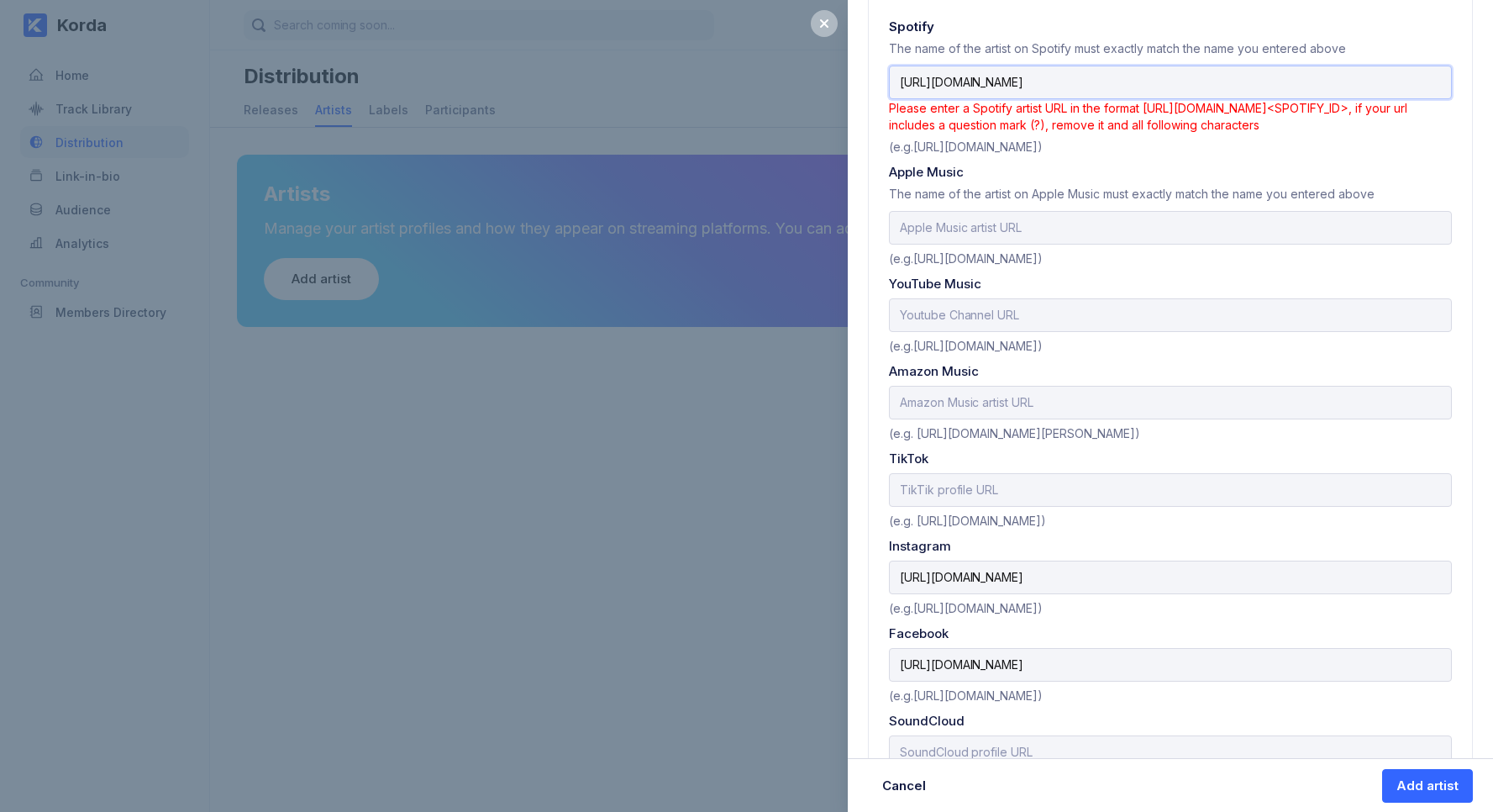
scroll to position [672, 0]
drag, startPoint x: 1220, startPoint y: 85, endPoint x: 1440, endPoint y: 82, distance: 220.0
click at [1440, 82] on input "[URL][DOMAIN_NAME]" at bounding box center [1170, 85] width 563 height 34
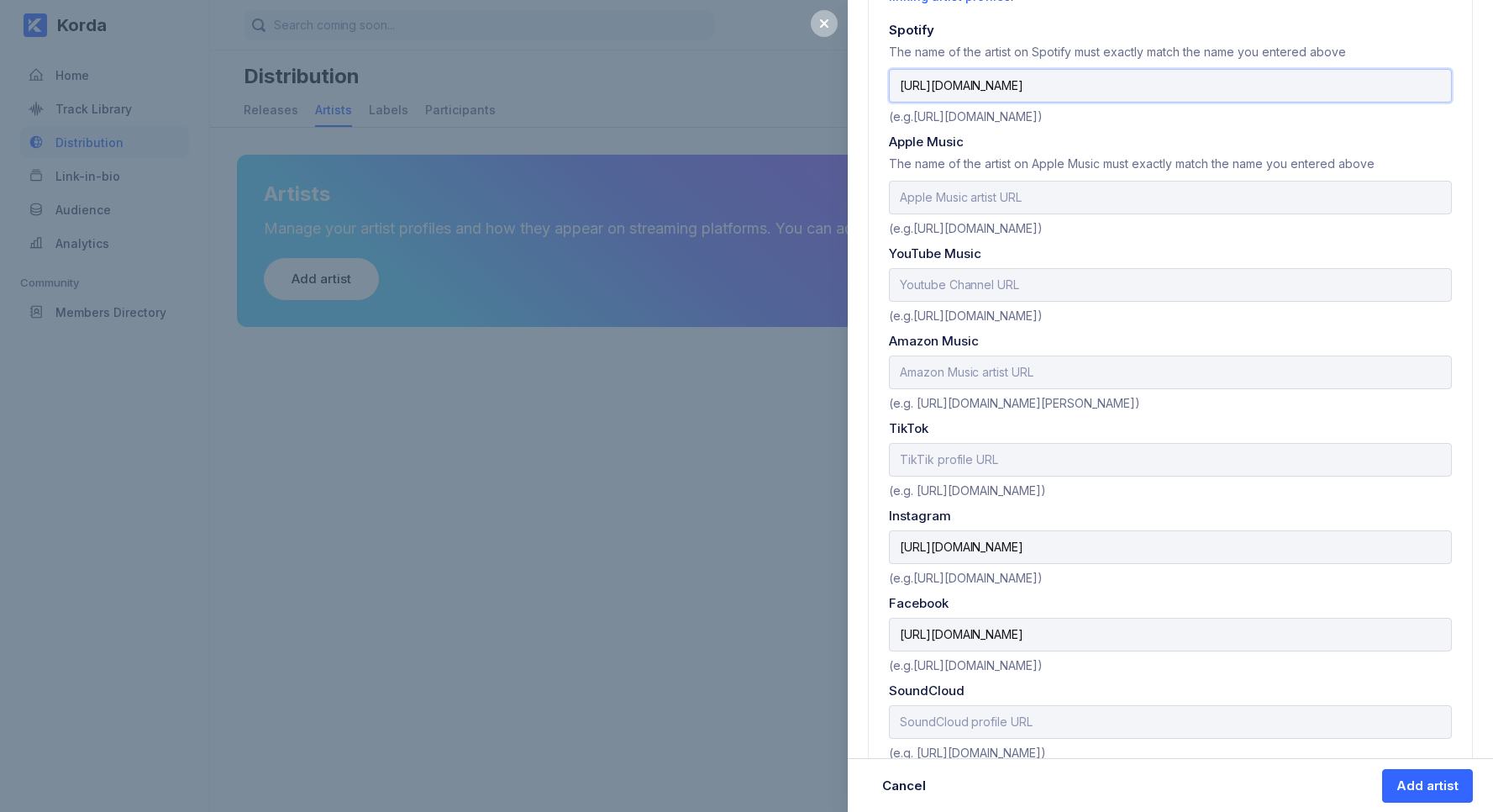
type input "[URL][DOMAIN_NAME]"
click at [1382, 769] on button "Add artist" at bounding box center [1428, 786] width 91 height 34
select select
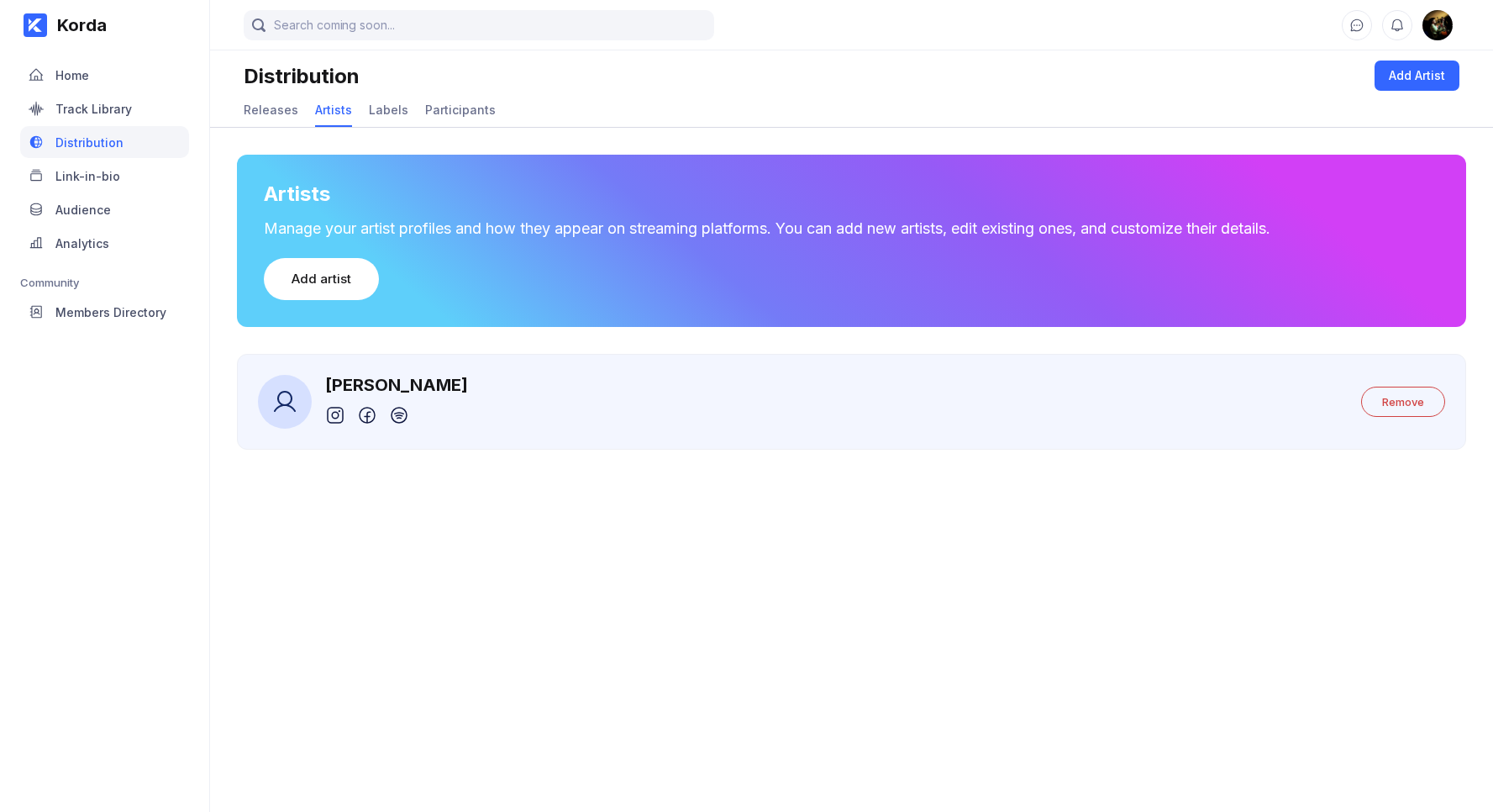
click at [283, 395] on icon at bounding box center [285, 402] width 27 height 27
click at [363, 386] on div "[PERSON_NAME]" at bounding box center [396, 385] width 143 height 20
click at [418, 387] on div "[PERSON_NAME]" at bounding box center [396, 385] width 143 height 20
click at [287, 408] on icon at bounding box center [285, 402] width 27 height 27
click at [274, 115] on div "Releases" at bounding box center [271, 110] width 55 height 15
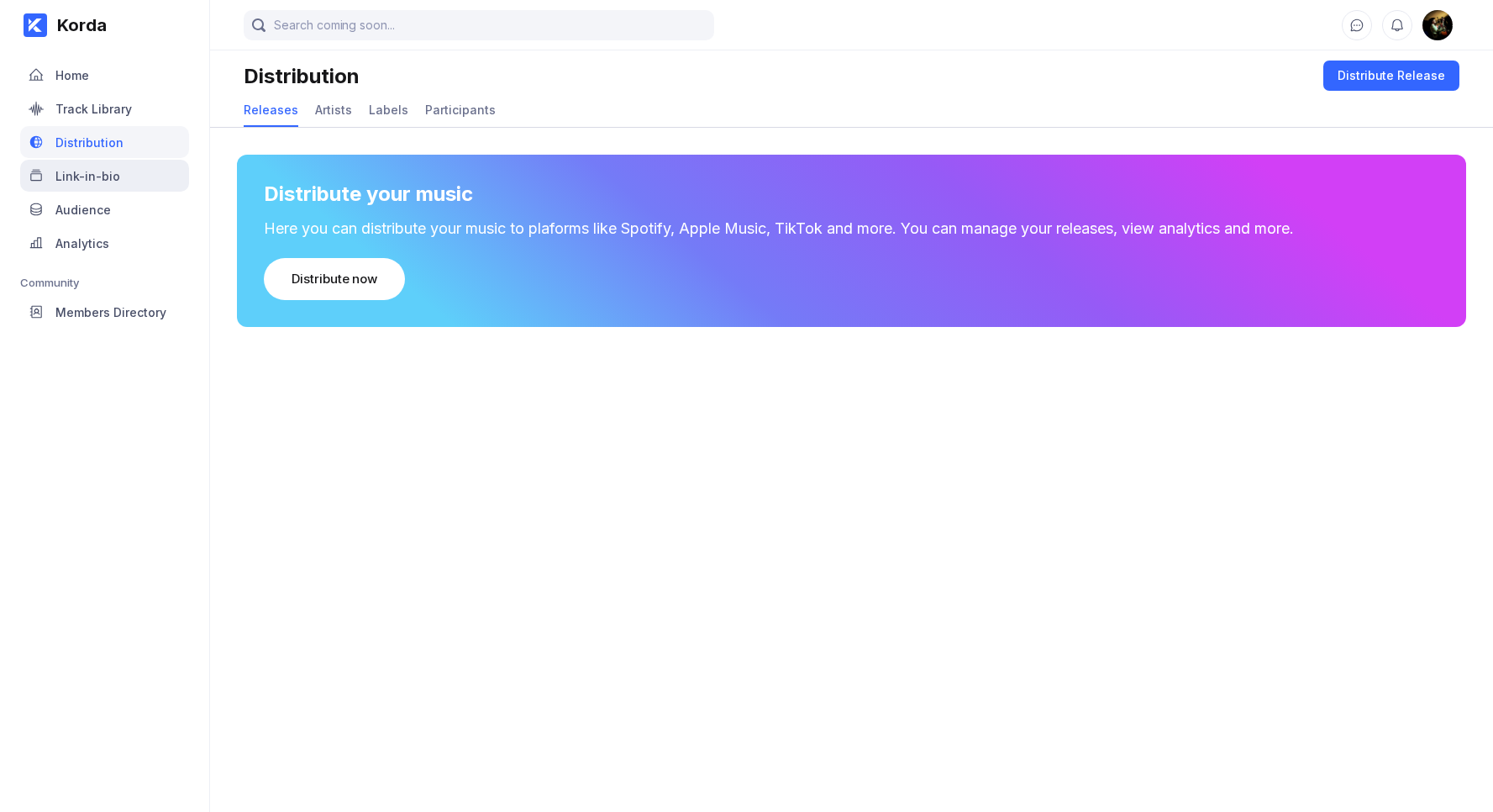
click at [104, 173] on div "Link-in-bio" at bounding box center [87, 176] width 65 height 15
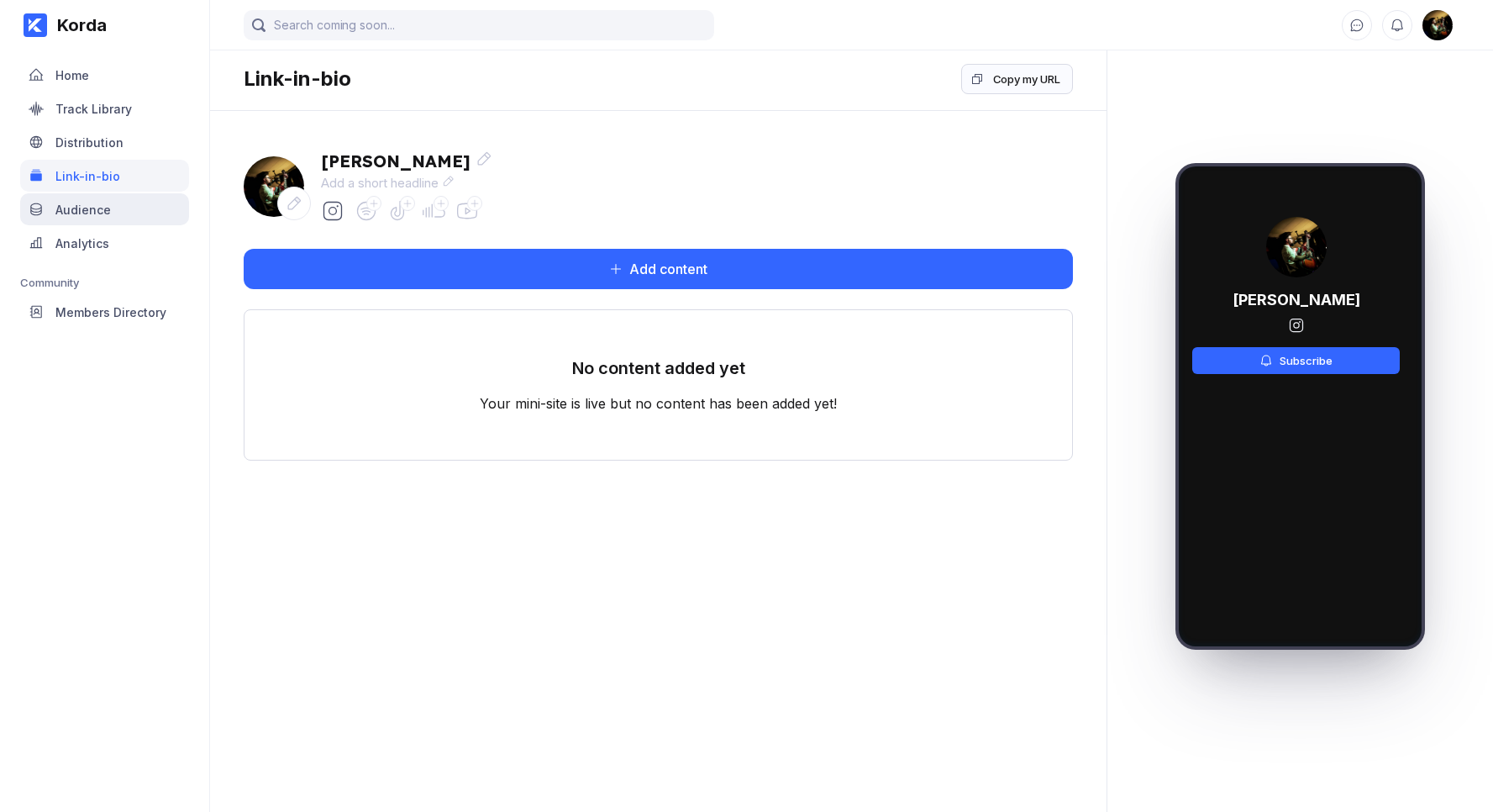
click at [116, 215] on div "Audience" at bounding box center [105, 209] width 169 height 32
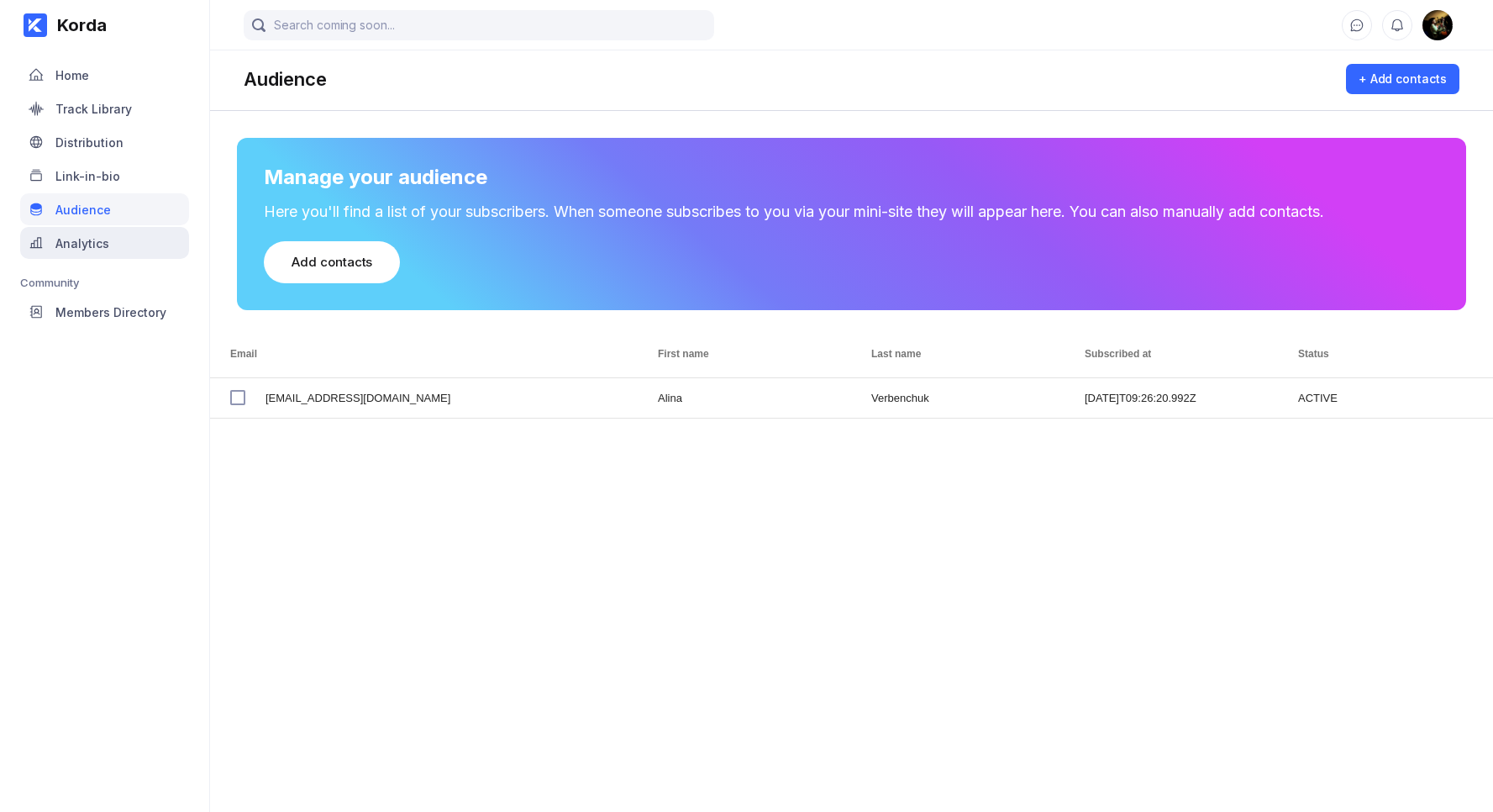
click at [93, 239] on div "Analytics" at bounding box center [82, 244] width 54 height 15
